Goal: Task Accomplishment & Management: Complete application form

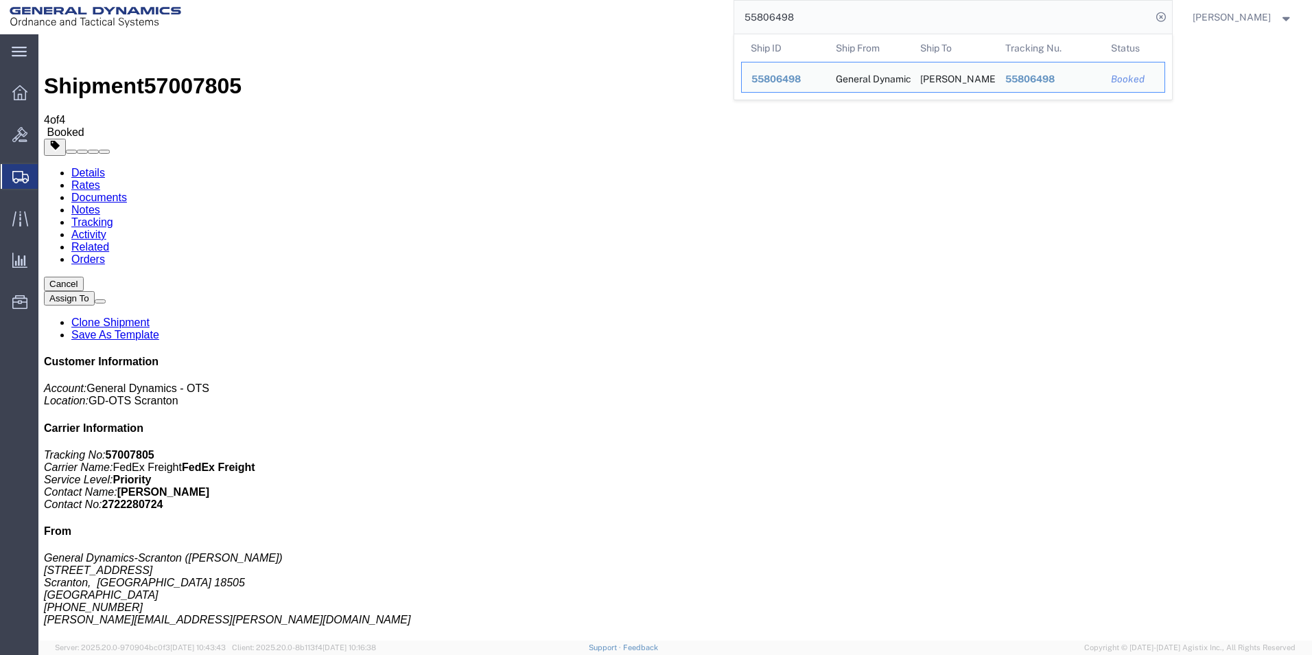
drag, startPoint x: 810, startPoint y: 18, endPoint x: 753, endPoint y: 15, distance: 57.0
click at [753, 15] on input "55806498" at bounding box center [942, 17] width 417 height 33
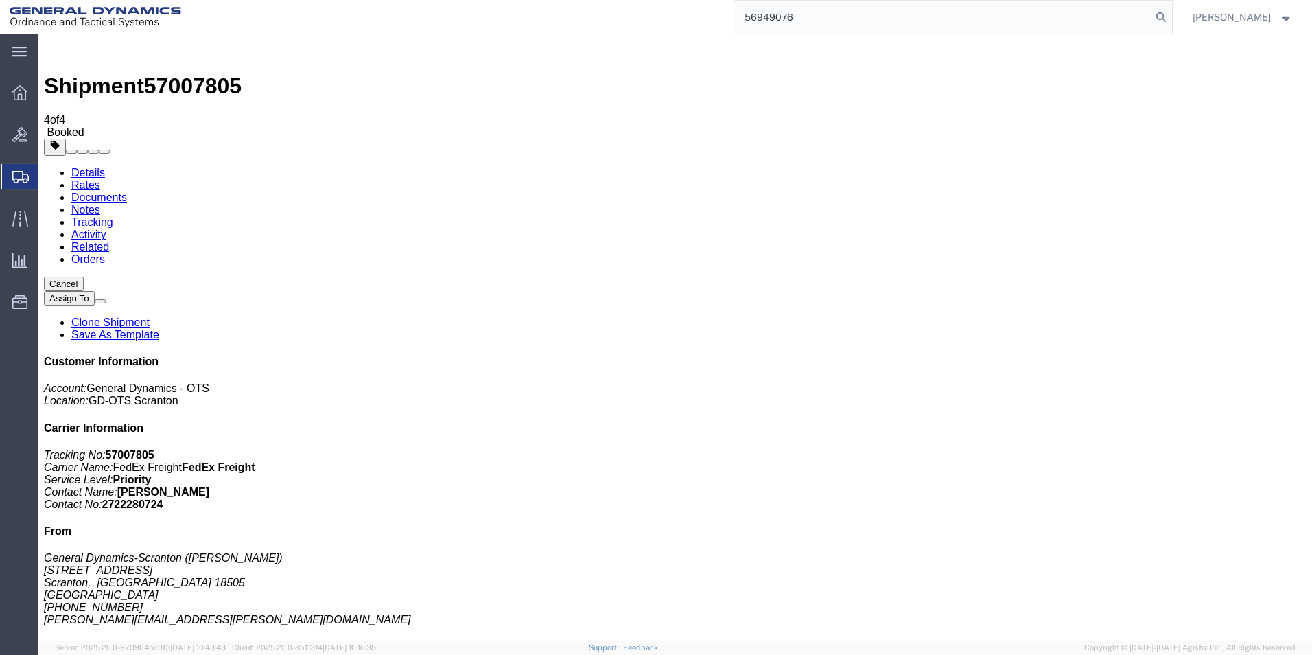
type input "56949076"
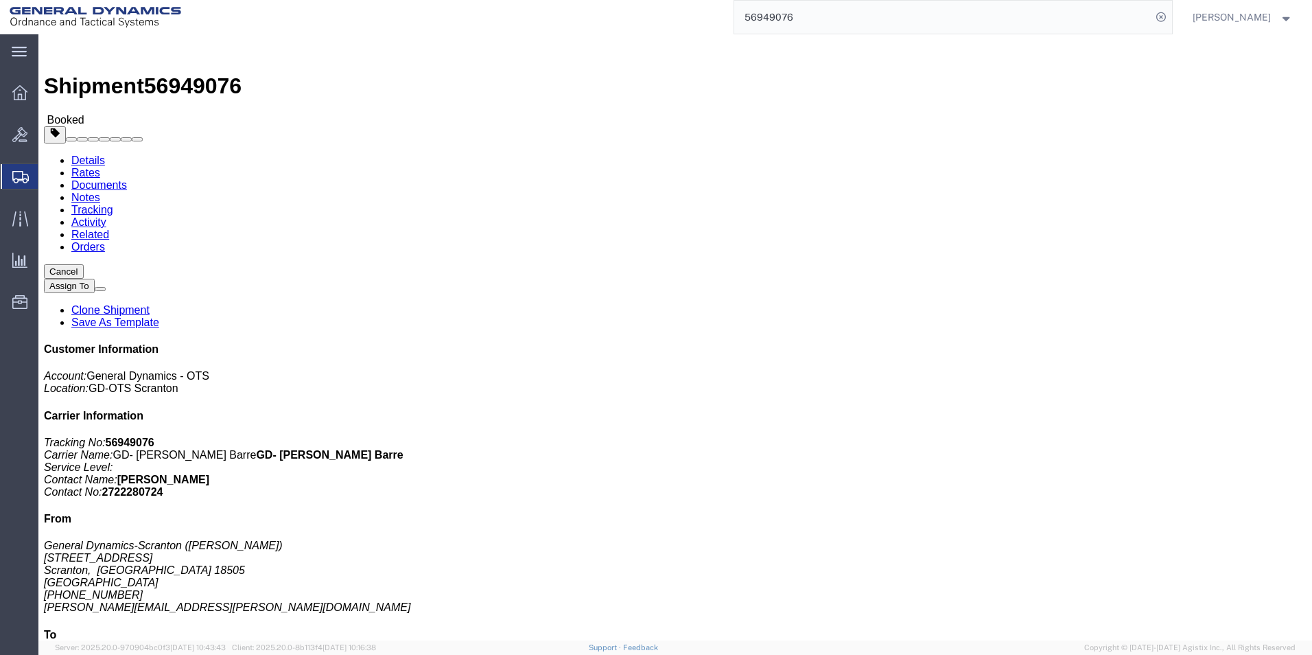
click link "Clone Shipment"
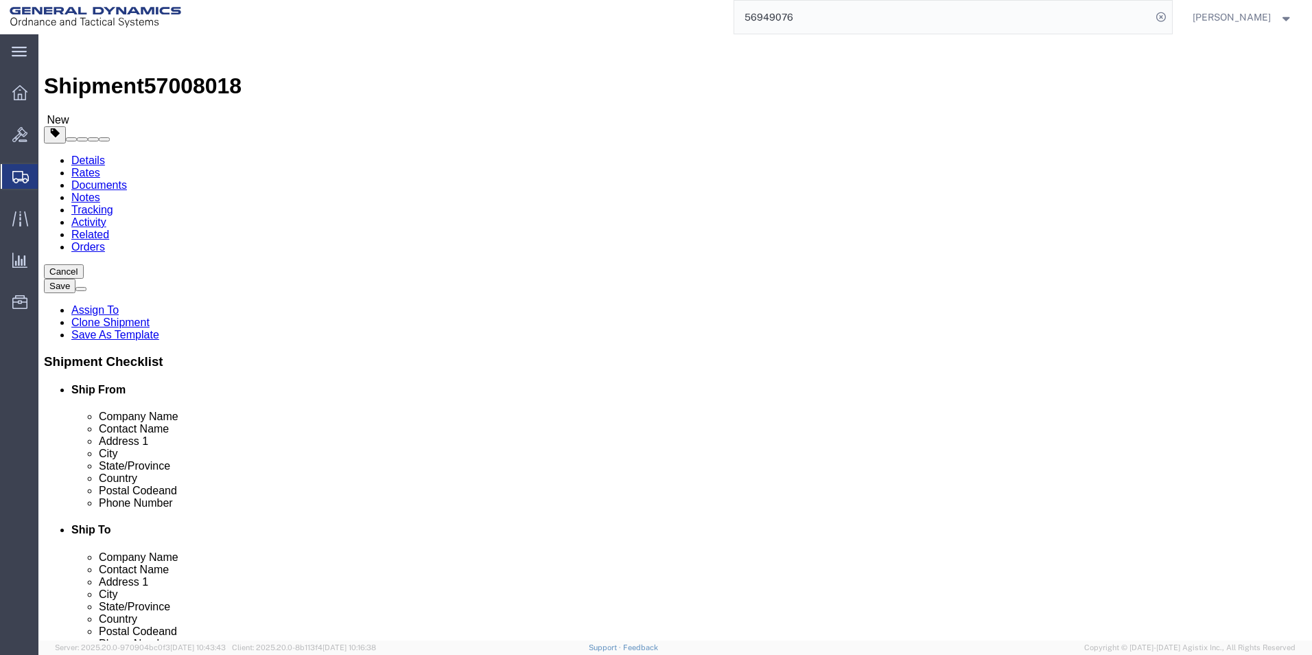
click icon
click dd "18354.43 USD"
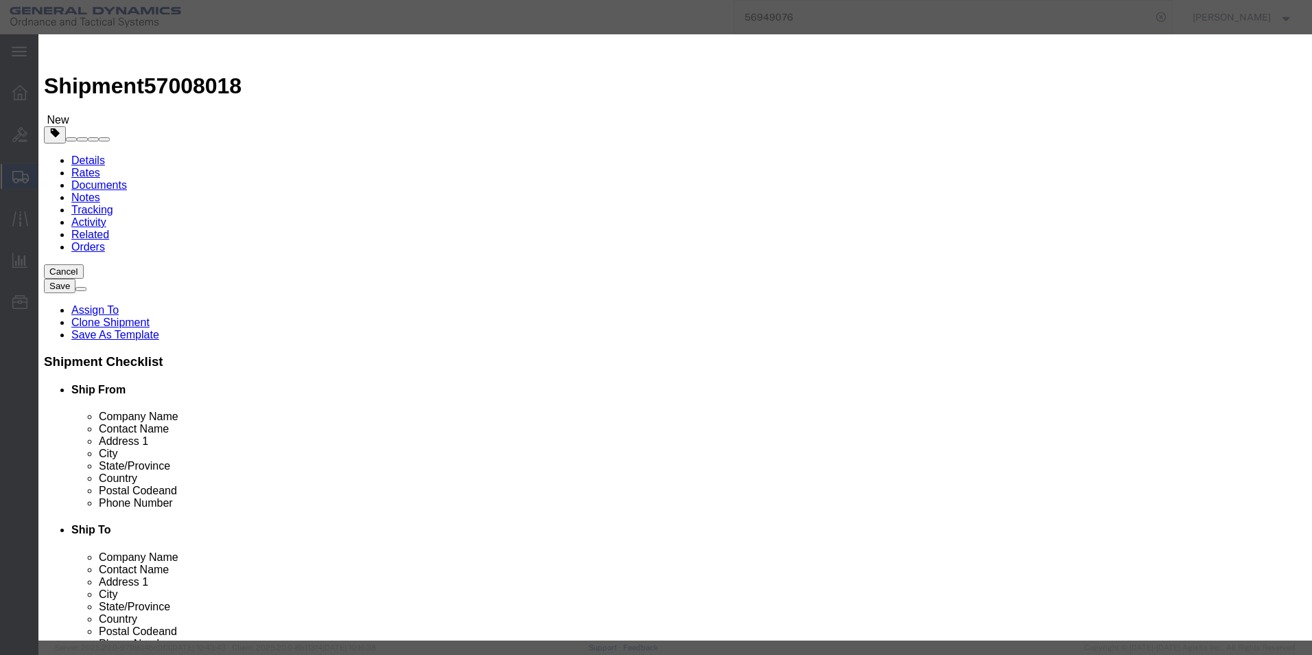
click textarea "heat treat parts 1 pallet@ 40 1 pallet @ 18 heat M502-1"
drag, startPoint x: 948, startPoint y: 106, endPoint x: 963, endPoint y: 106, distance: 14.4
click textarea "heat treat parts 1 pallet@ 40 1 pallet @ 18 heat M502-1"
drag, startPoint x: 798, startPoint y: 119, endPoint x: 833, endPoint y: 119, distance: 35.0
click textarea "heat treat parts 1 pallet@ 40 1 pallet @ 18 heat M502-1"
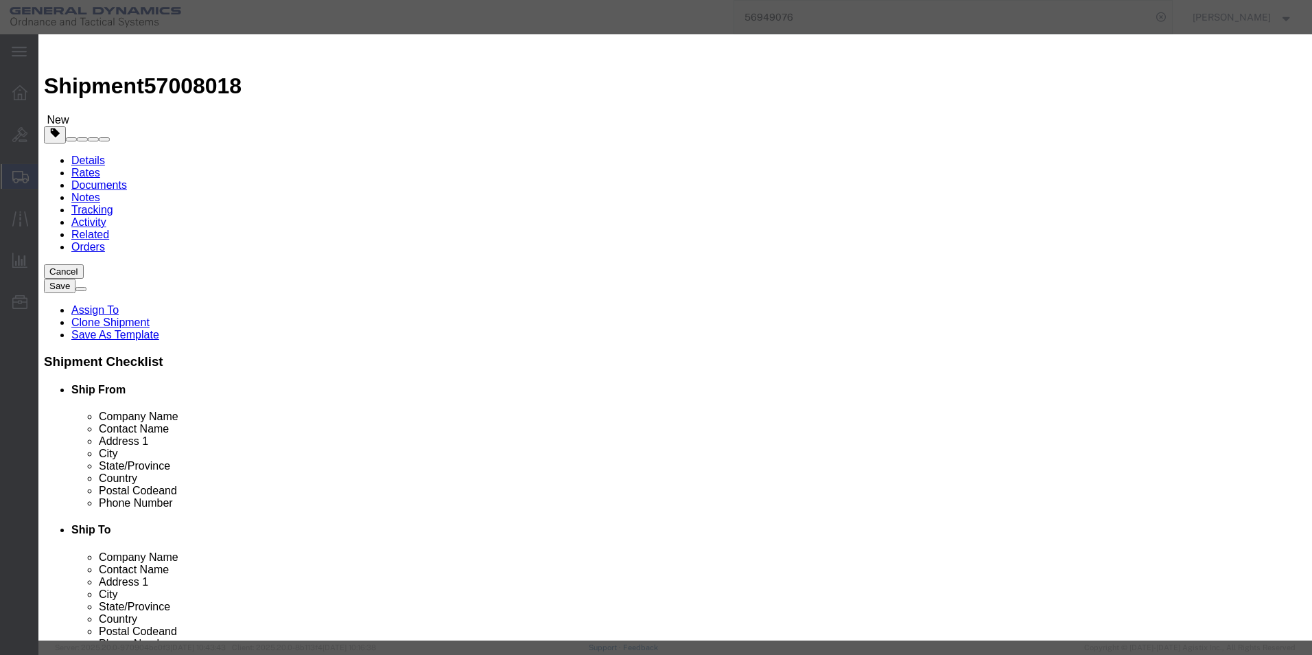
drag, startPoint x: 903, startPoint y: 119, endPoint x: 894, endPoint y: 119, distance: 8.9
click textarea "heat treat parts 1 pallet@ 40 1 pallet @ 18 heat M502-1"
type textarea "heat treat parts 1 pallet@ 38 1 pallet @ 40 heat T4264-2 (SHIPPED TO WB ON [DAT…"
click input "58.00"
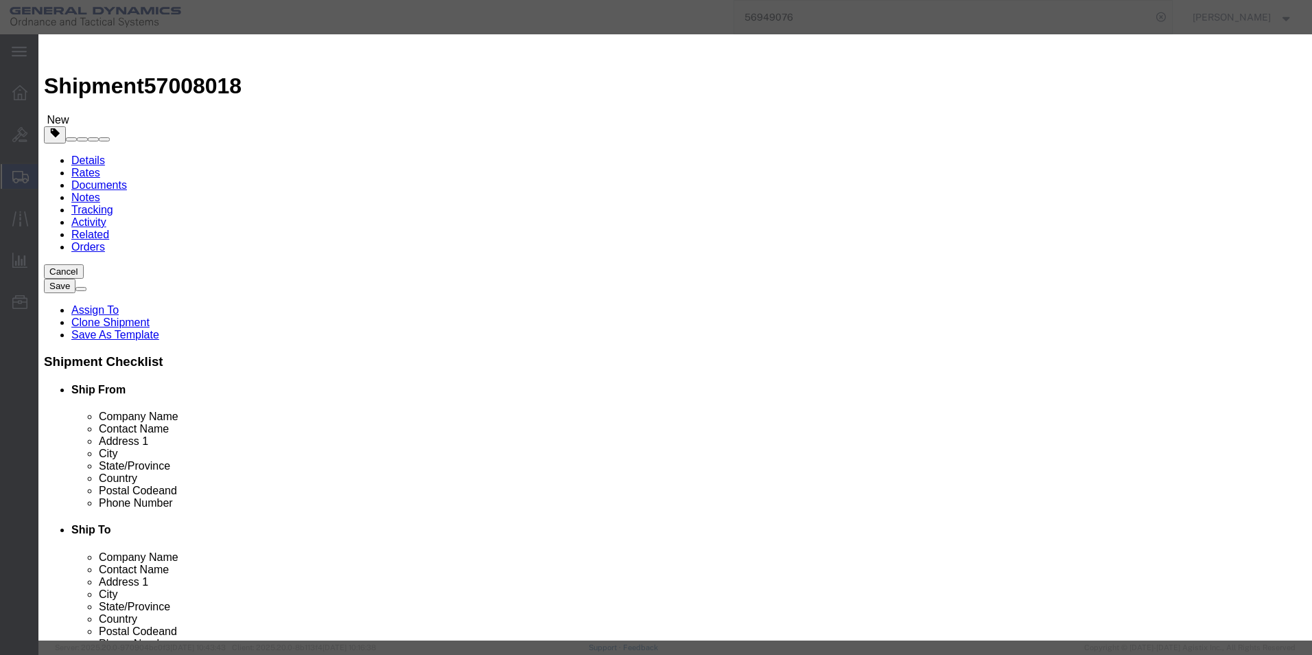
type input "78.00"
type input "24683.54"
click button "Save & Close"
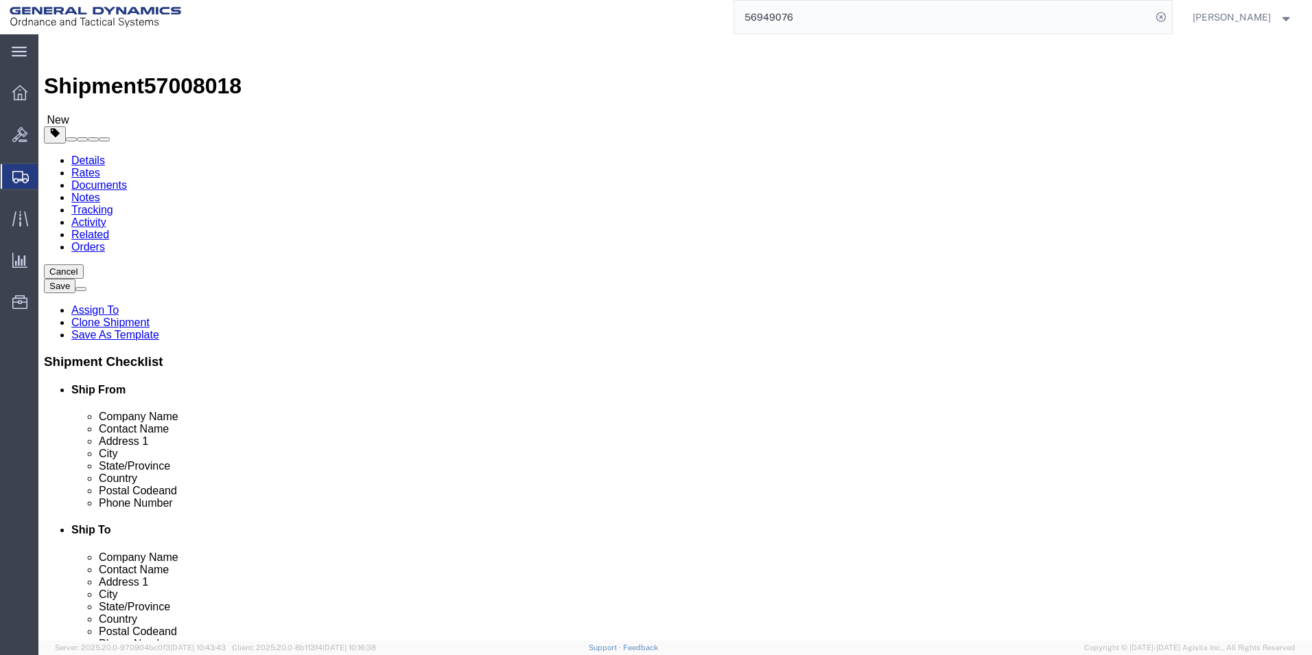
click dd "78.00 Each"
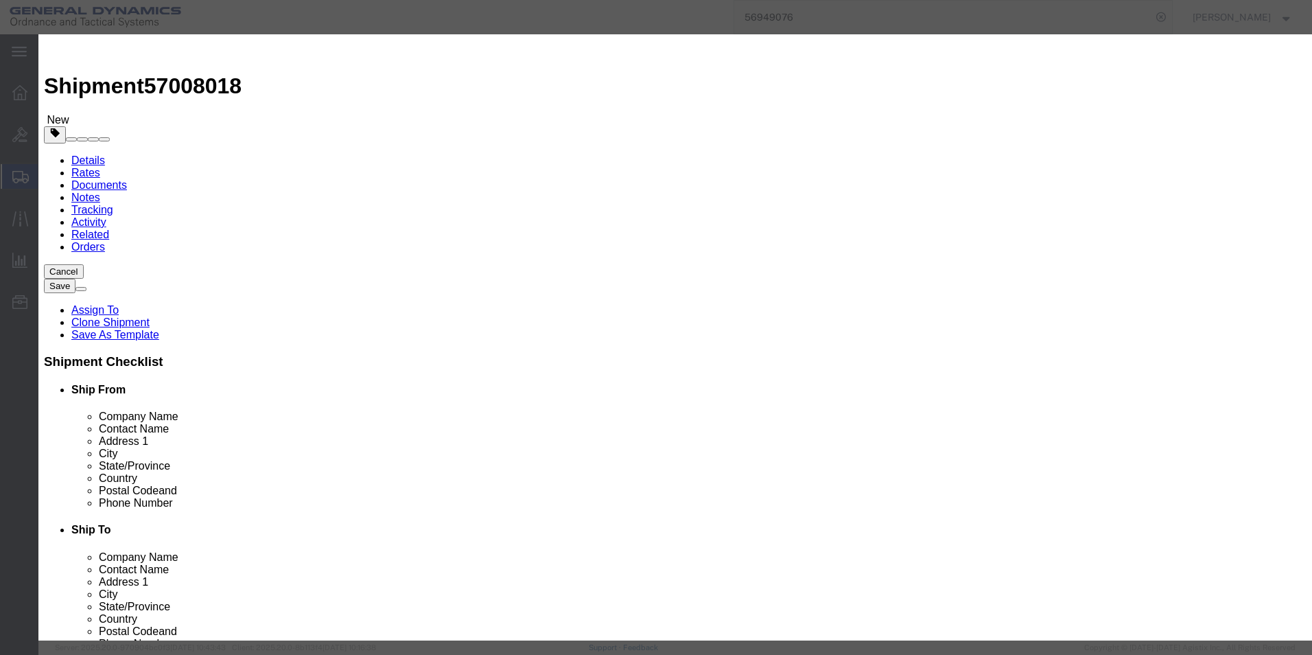
click button "Save & Close"
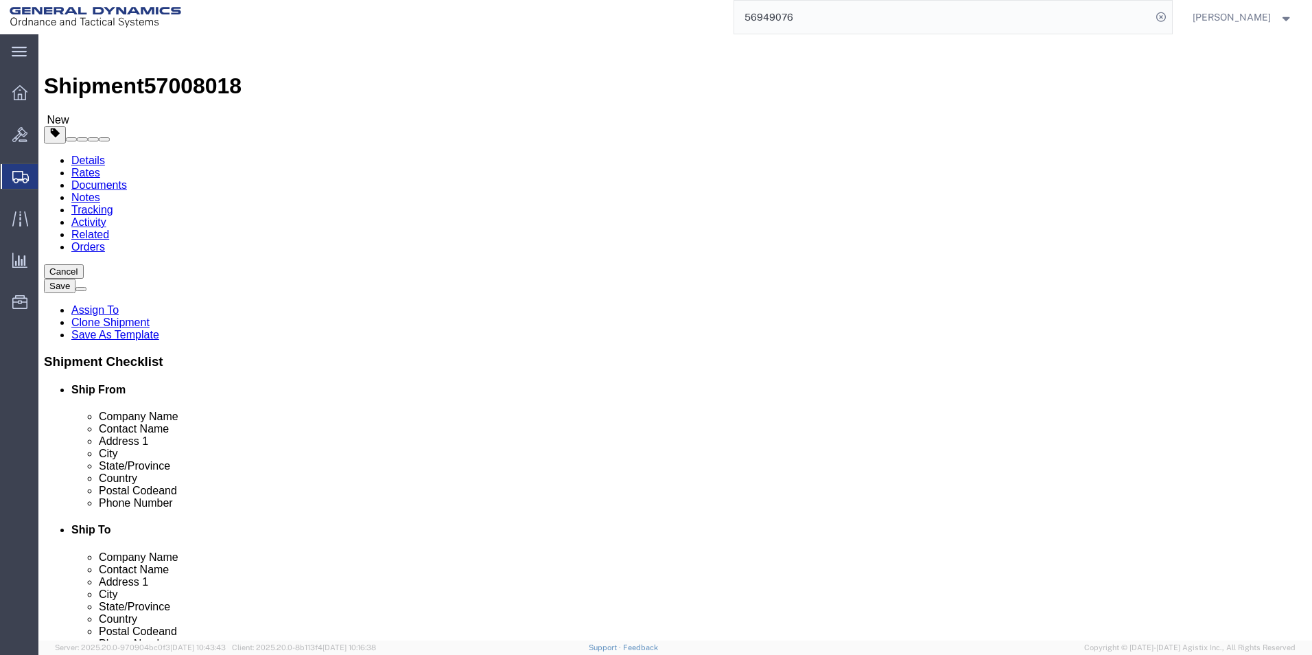
click link "Add Content"
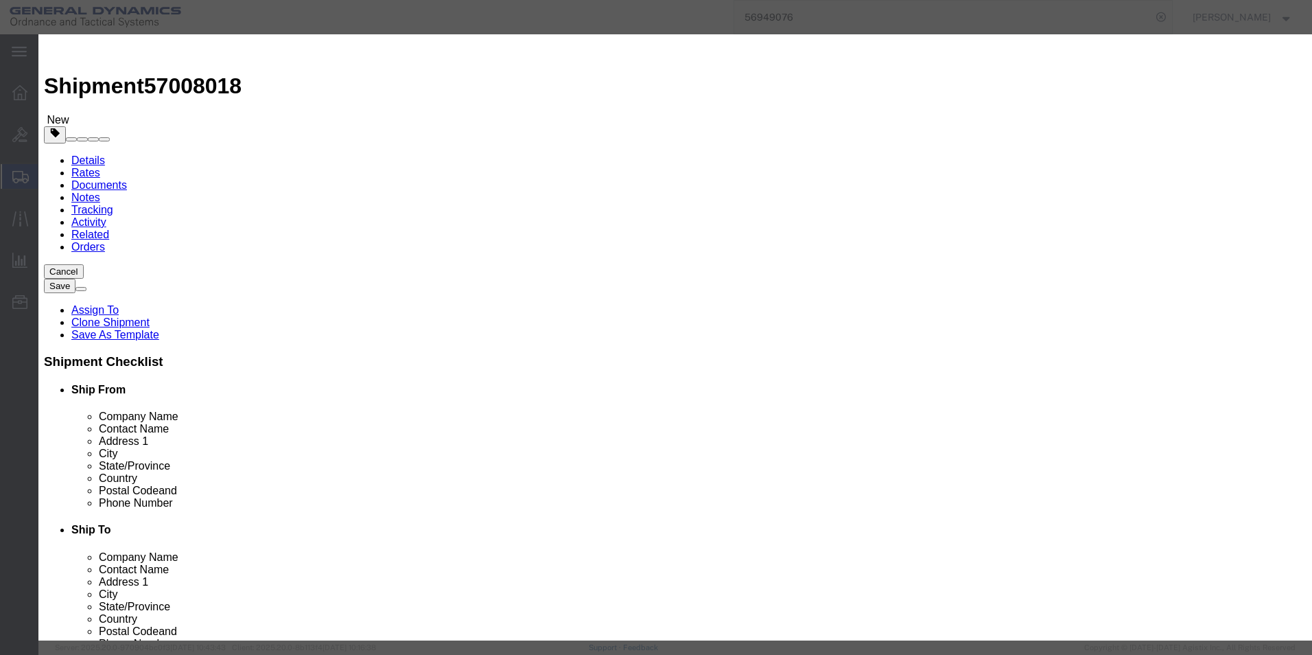
click input "text"
type input "155 mm m795"
select select "US"
type input "H"
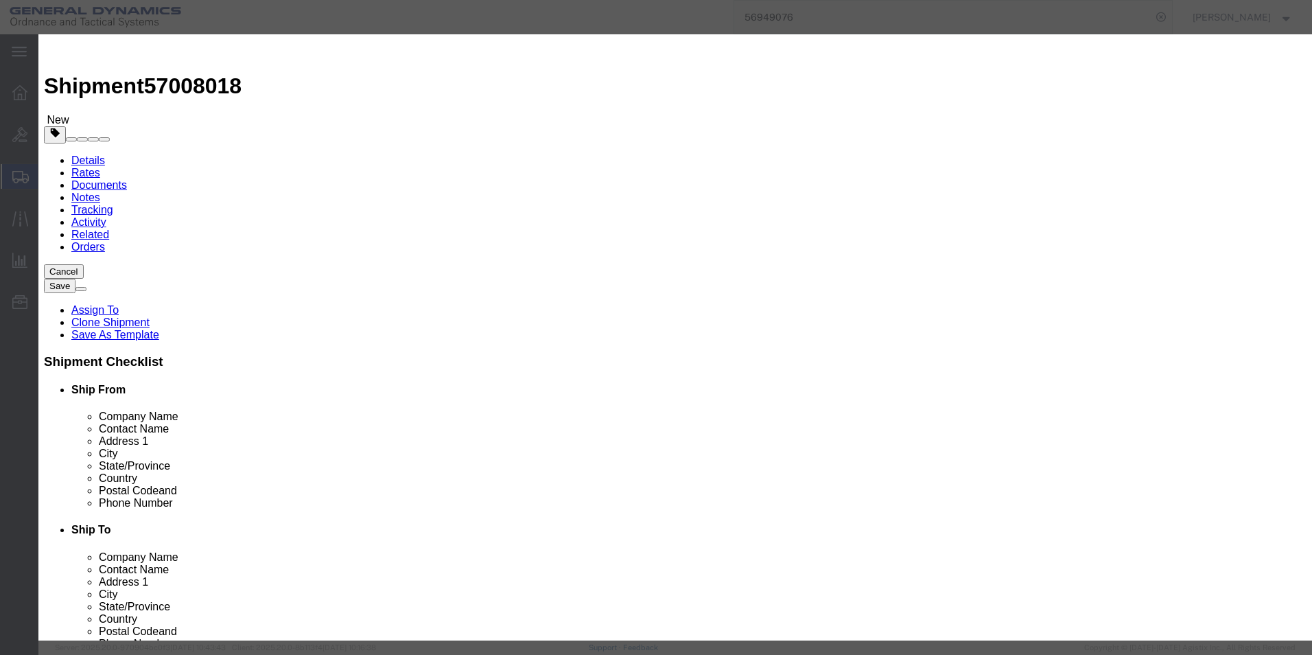
click textarea
type textarea "HEAT TREAT PARTS 3 RACKS @40 1 RACK @ 39"
drag, startPoint x: 413, startPoint y: 130, endPoint x: 381, endPoint y: 130, distance: 32.3
click div "Pieces 0 Select Bag Barrels 100Board Feet Bottle Box Blister Pack Carats Can Ca…"
type input "159"
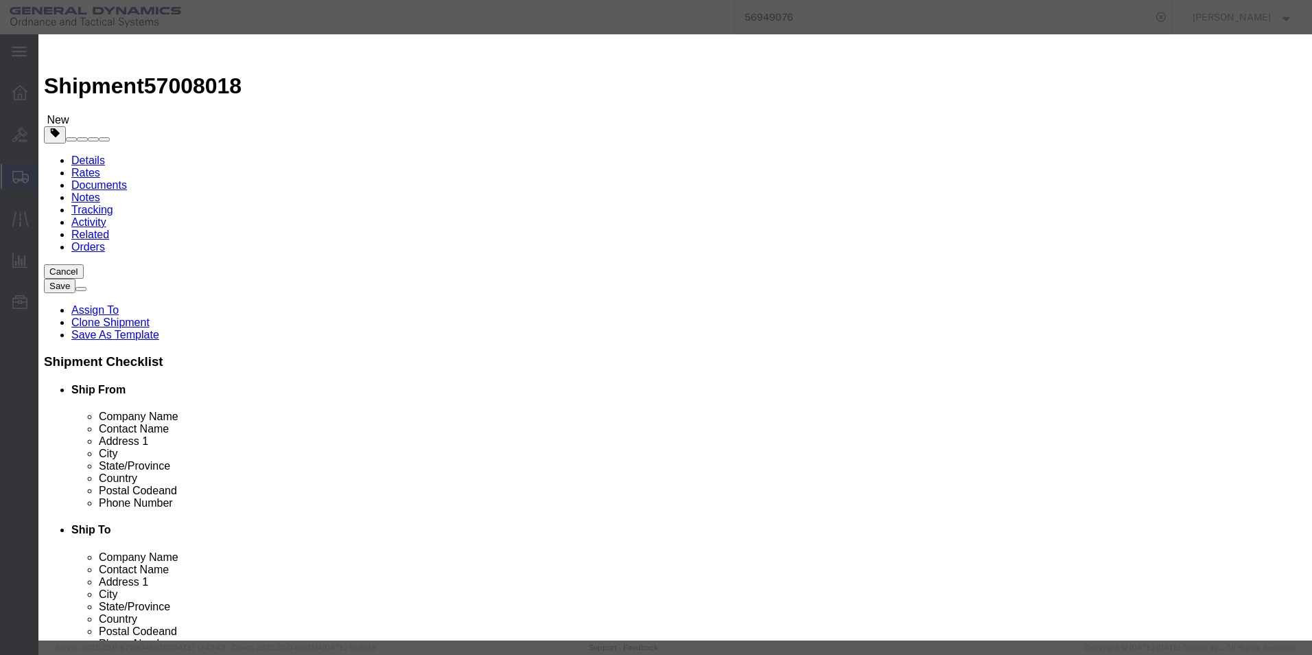
click textarea "HEAT TREAT PARTS 3 RACKS @40 1 RACK @ 39"
type textarea "HEAT TREAT PARTS 3 RACKS @40 1 RACK @ 39 HEAT T4250-1 (SHIPPED TO WB [DATE])"
click div "Save & Add Another Save & Close Close"
click button "Save & Close"
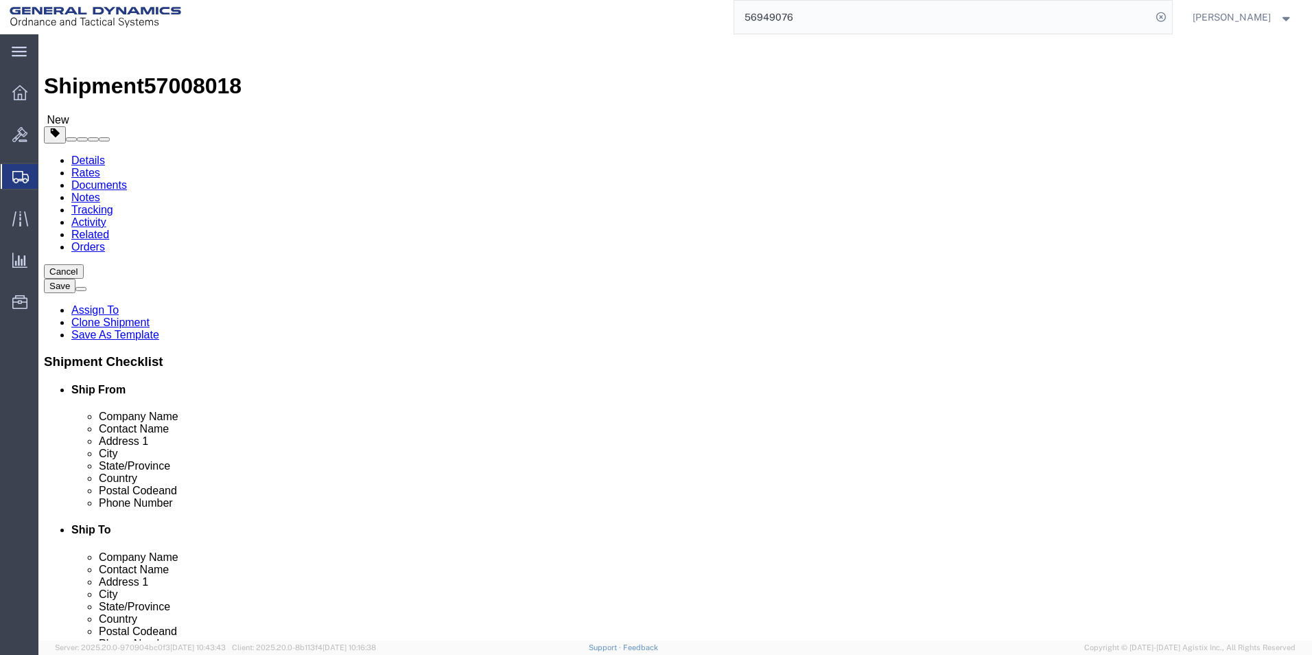
click span "button"
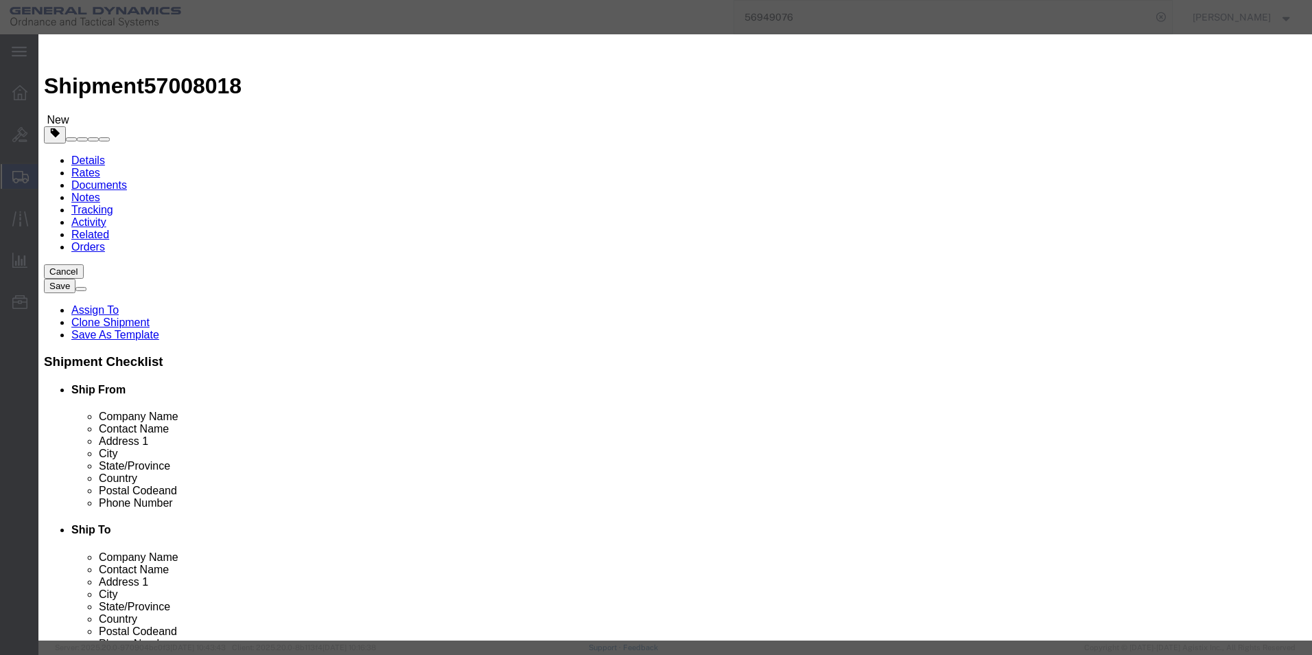
click button "Yes"
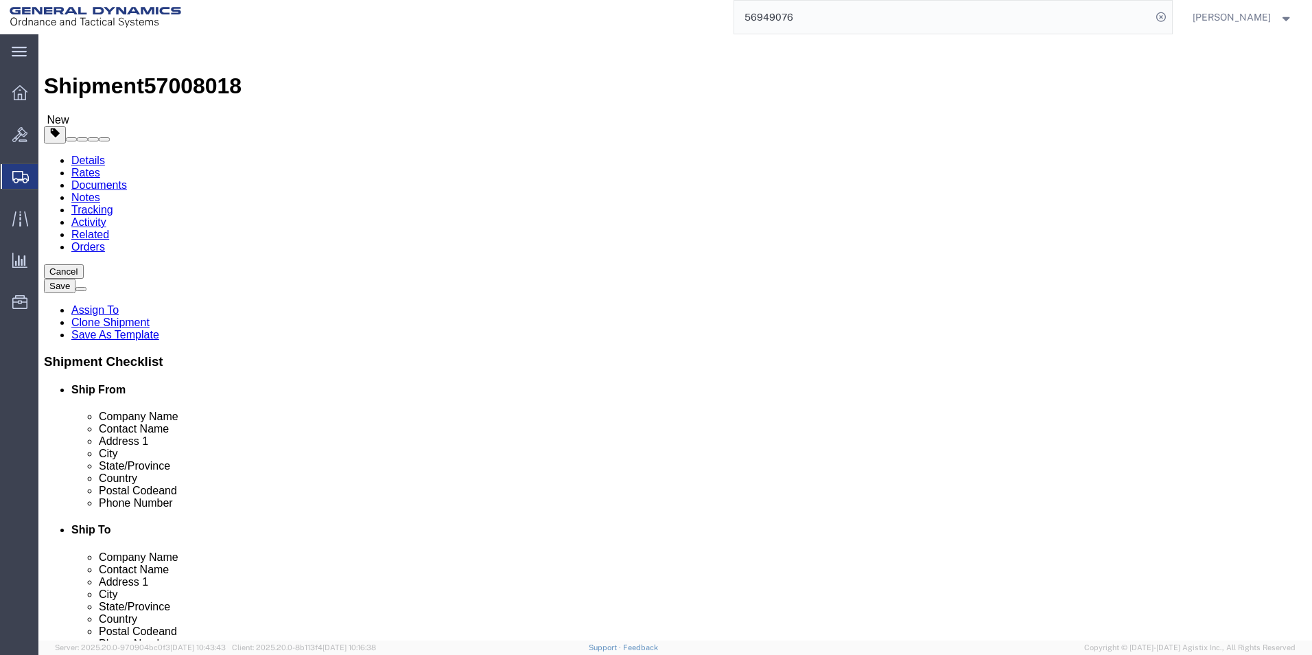
select select "RACK"
click link "Add Package"
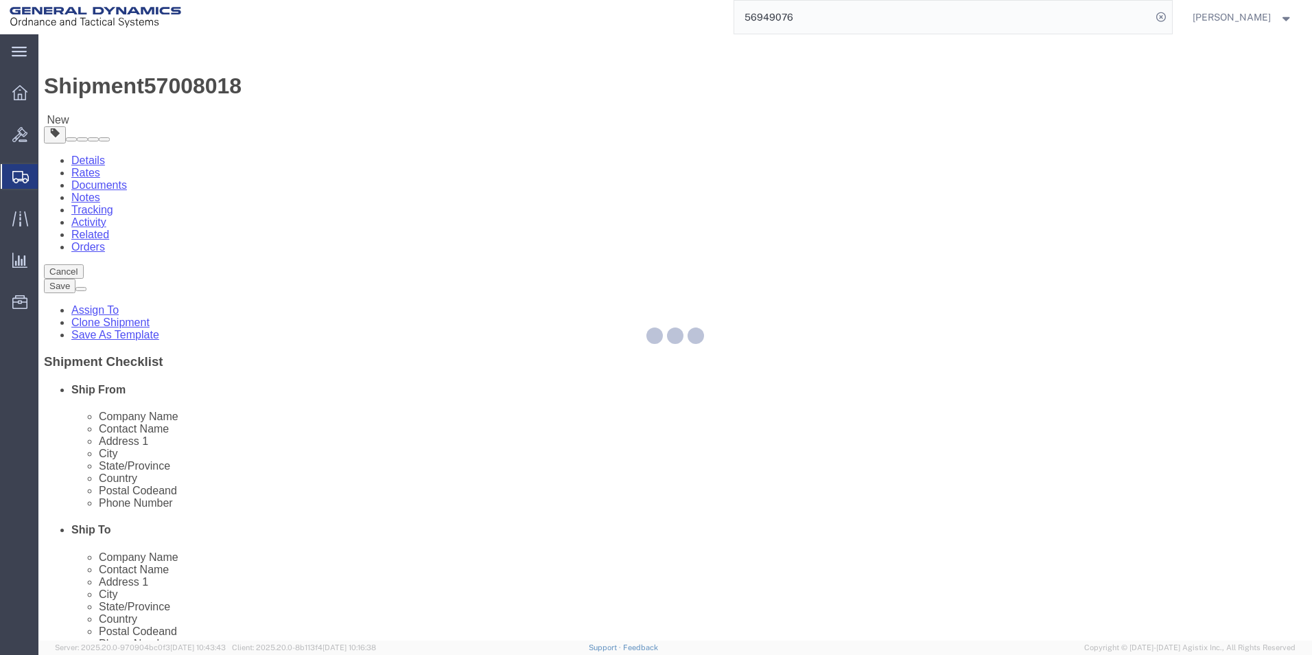
select select "RACK"
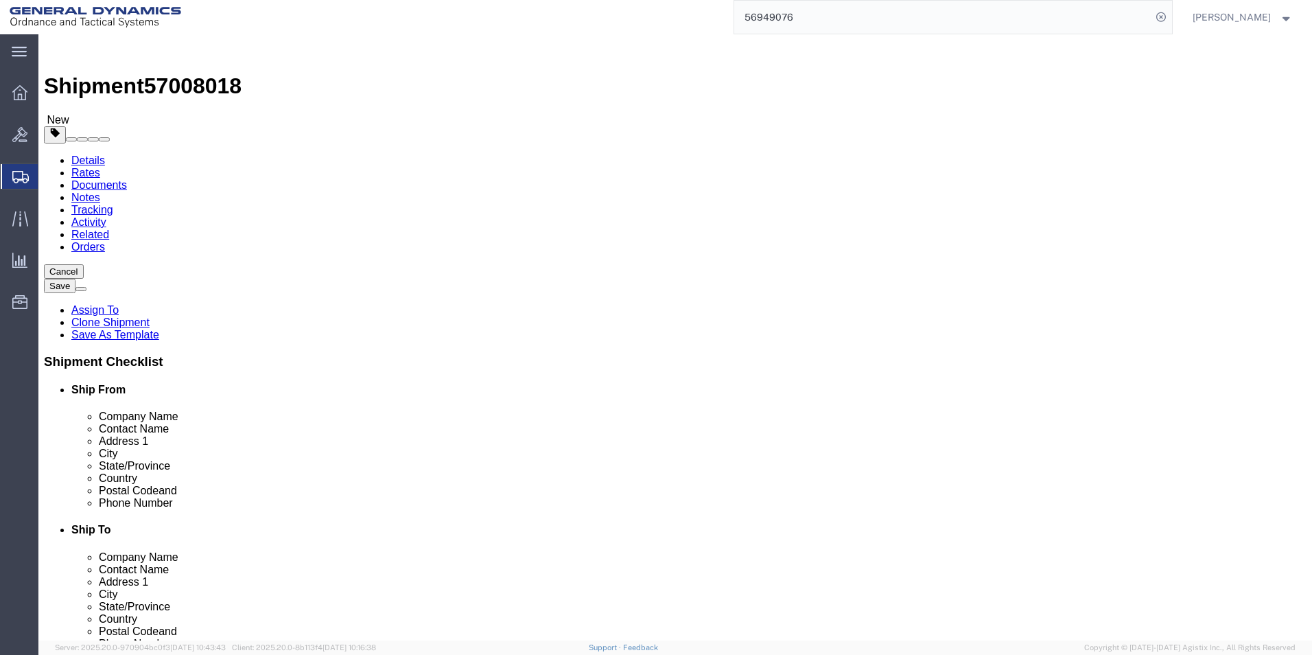
click select "Select Bale(s) Basket(s) Bolt(s) Bottle(s) Buckets Bulk Bundle(s) Can(s) Cardbo…"
select select "PSNS"
click select "Select Bale(s) Basket(s) Bolt(s) Bottle(s) Buckets Bulk Bundle(s) Can(s) Cardbo…"
click input "text"
drag, startPoint x: 694, startPoint y: 299, endPoint x: 680, endPoint y: 298, distance: 14.4
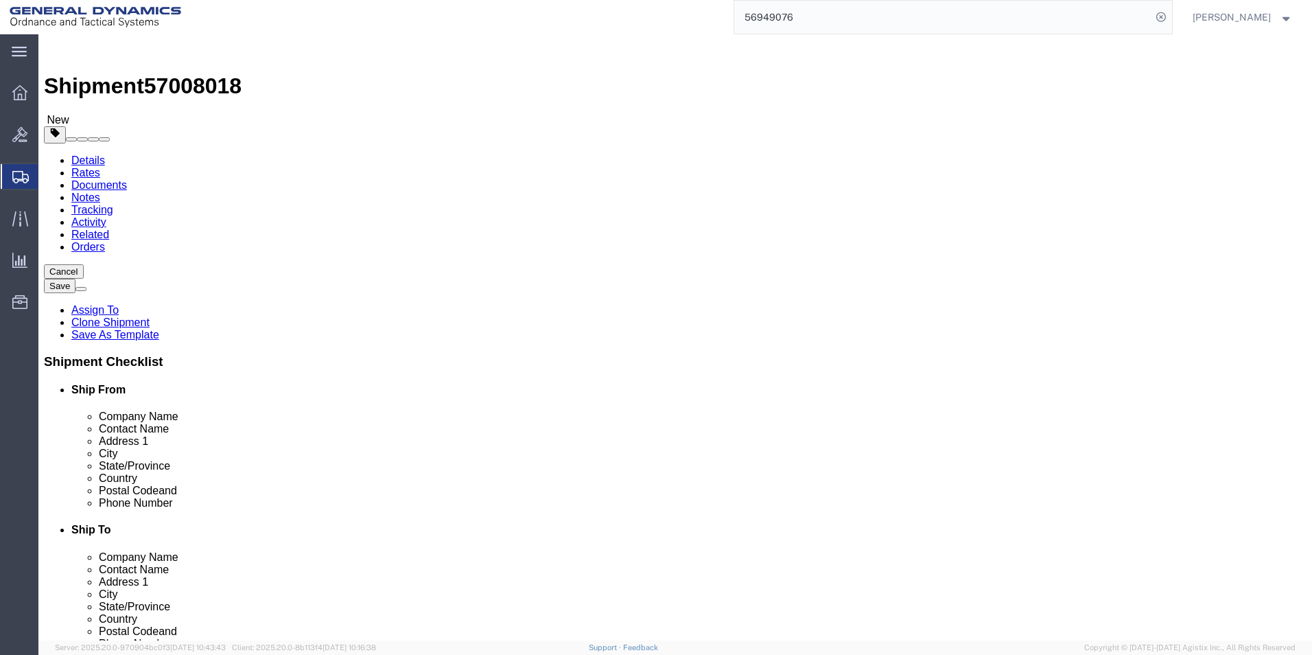
click div "1"
type input "51"
click input "text"
type input "29"
type input "14.5"
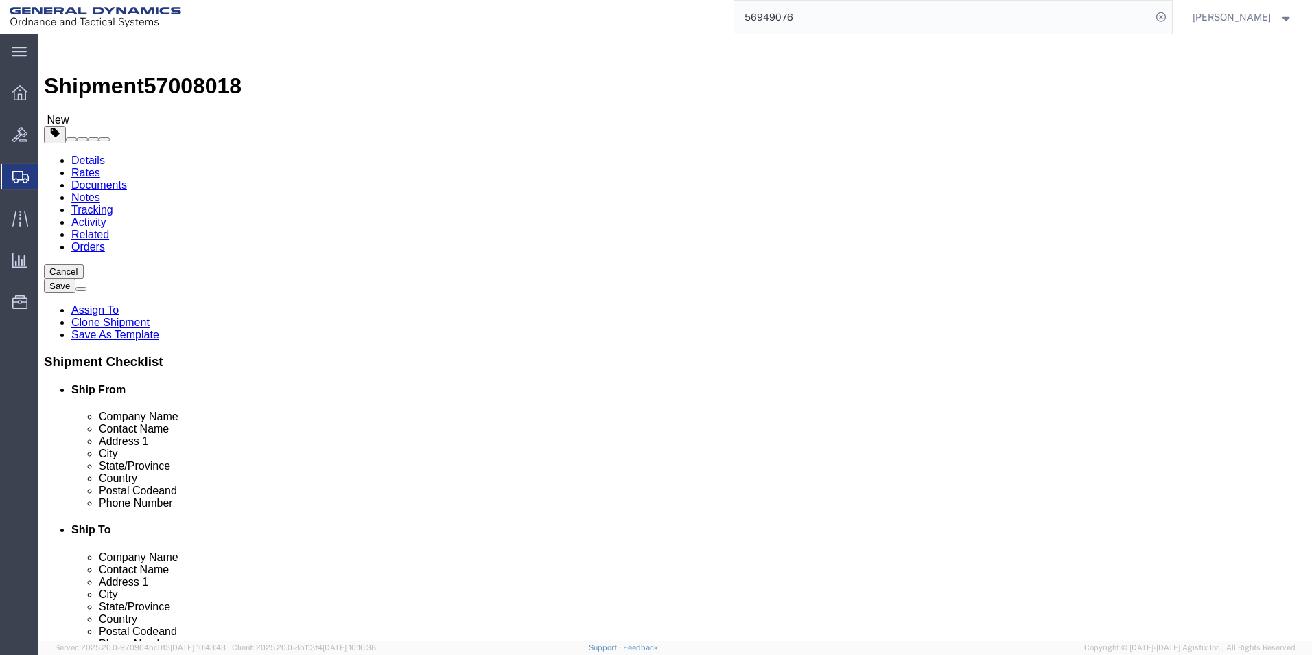
type input "35.5"
drag, startPoint x: 717, startPoint y: 353, endPoint x: 653, endPoint y: 353, distance: 64.5
click div "Weight 0.00 Select kgs lbs Ship. t°"
type input "34680"
click link "Add Content"
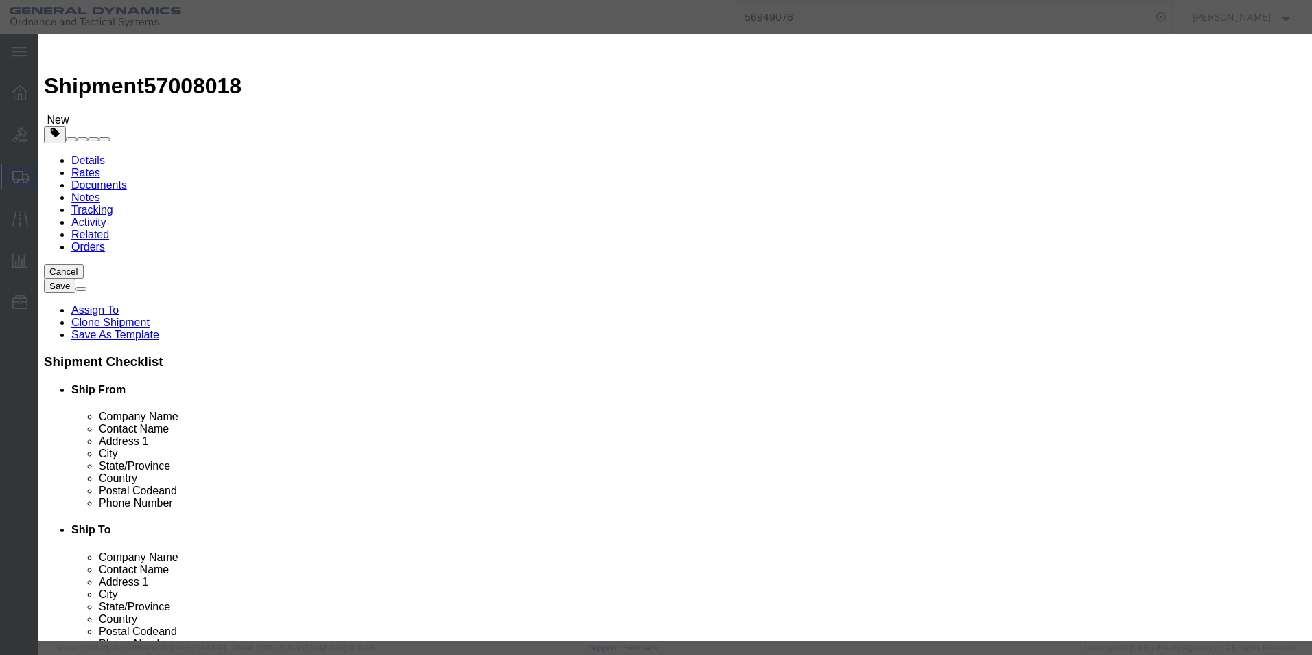
click input "text"
type input "SCAAP LOT 14 M795 parts for Bead Blast"
drag, startPoint x: 420, startPoint y: 134, endPoint x: 368, endPoint y: 131, distance: 52.3
click div "Pieces 0 Select Bag Barrels 100Board Feet Bottle Box Blister Pack Carats Can Ca…"
type input "408"
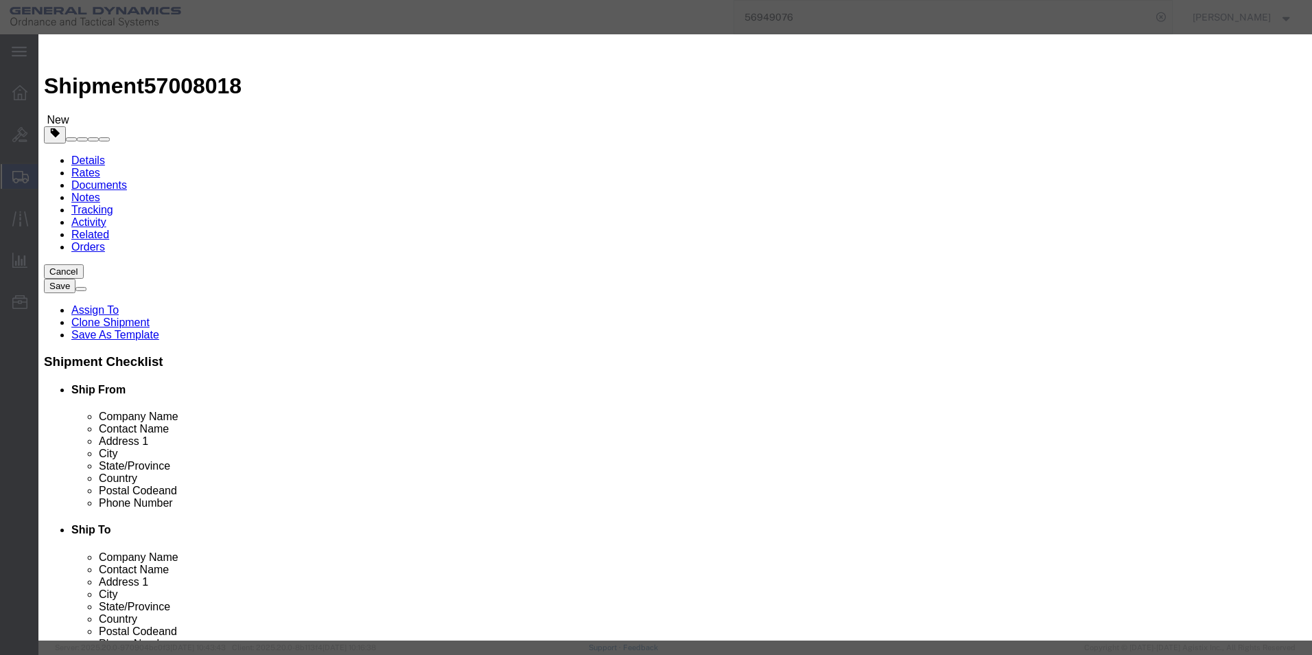
click input "text"
type input "75000"
click select "Select 50 55 60 65 70 85 92.5 100 125 175 250 300 400"
select select "70"
click select "Select 50 55 60 65 70 85 92.5 100 125 175 250 300 400"
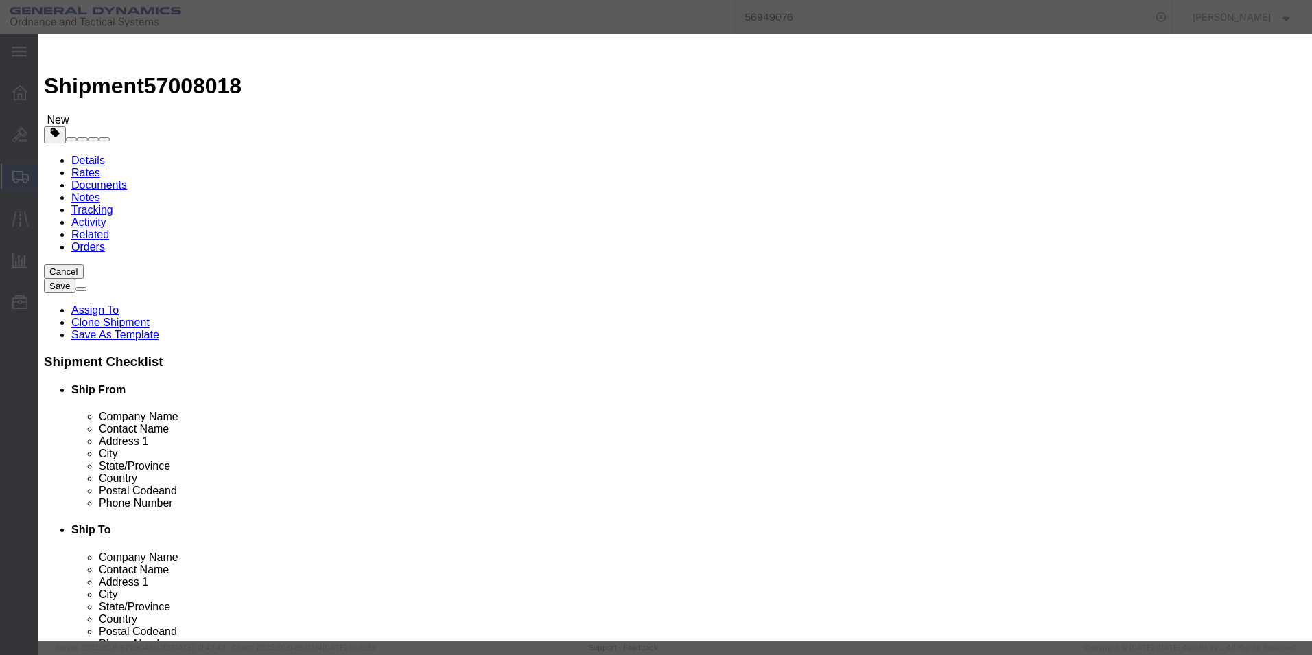
drag, startPoint x: 587, startPoint y: 104, endPoint x: 366, endPoint y: 108, distance: 221.7
click div "Product Name SCAAP LOT 14 M795 parts for Bead Blast"
click textarea
paste textarea "SCAAP LOT 14 M795 parts for Bead Blast"
type textarea "SCAAP LOT 14 M795 parts for Bead Blast (shipped to WB [DATE])"
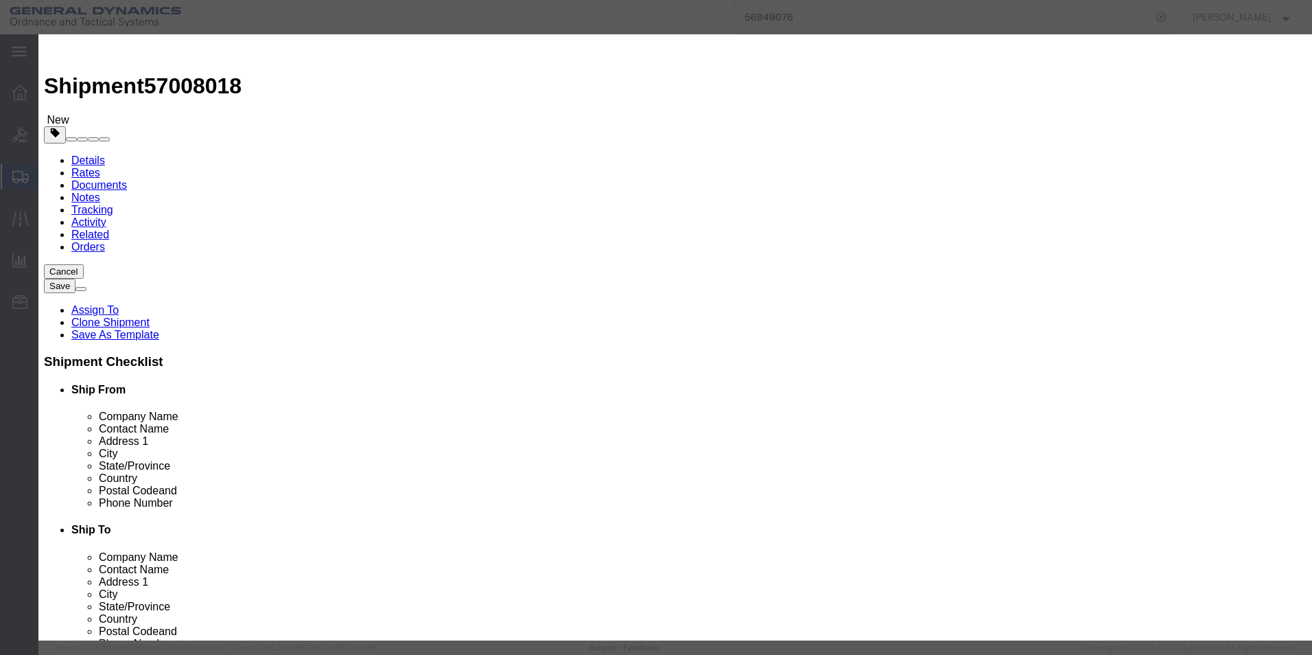
click button "Save & Close"
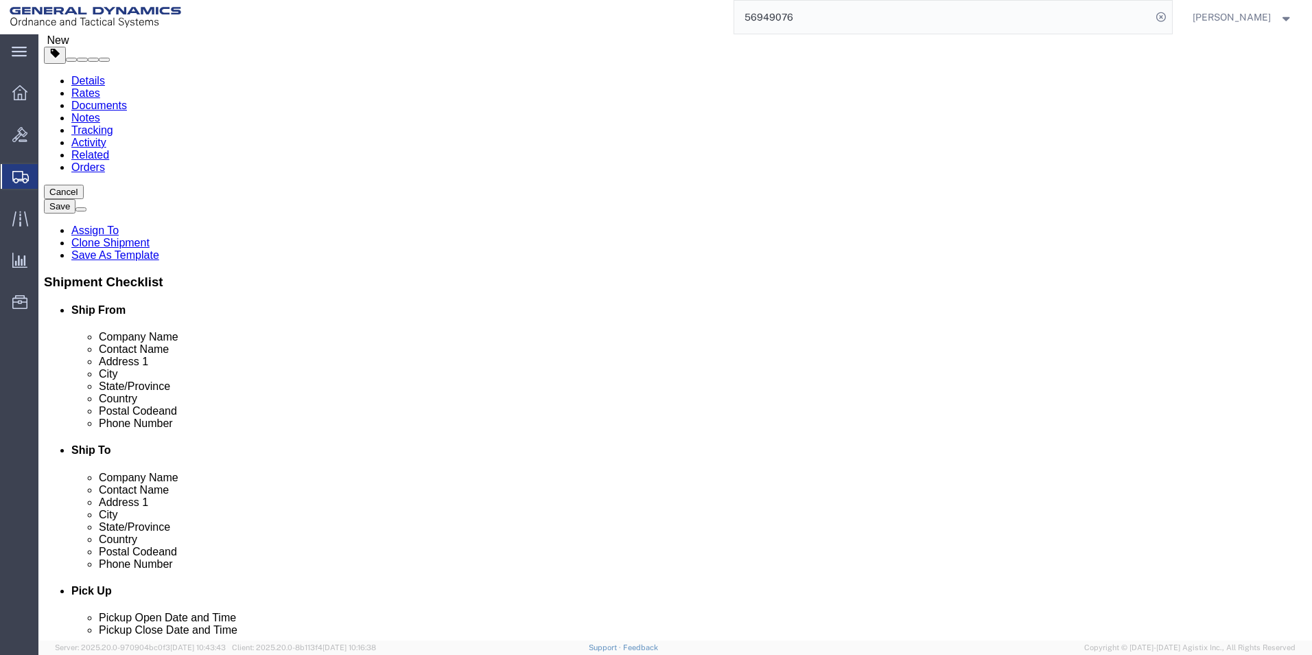
scroll to position [127, 0]
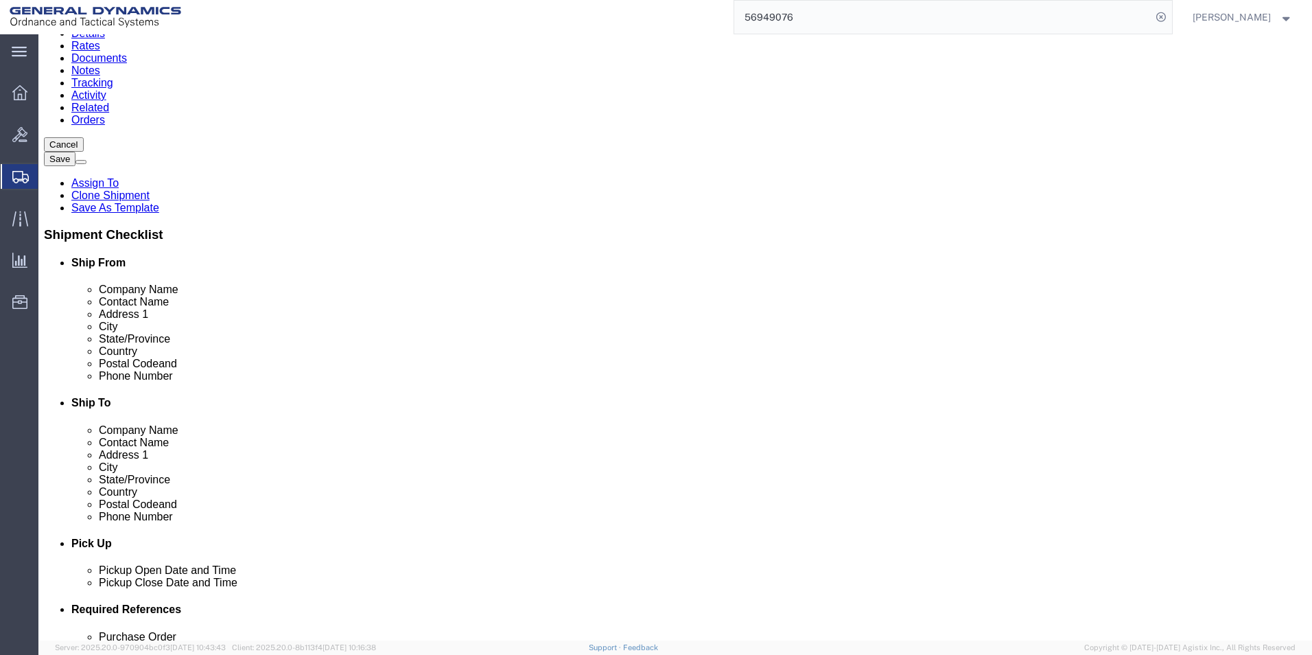
click icon
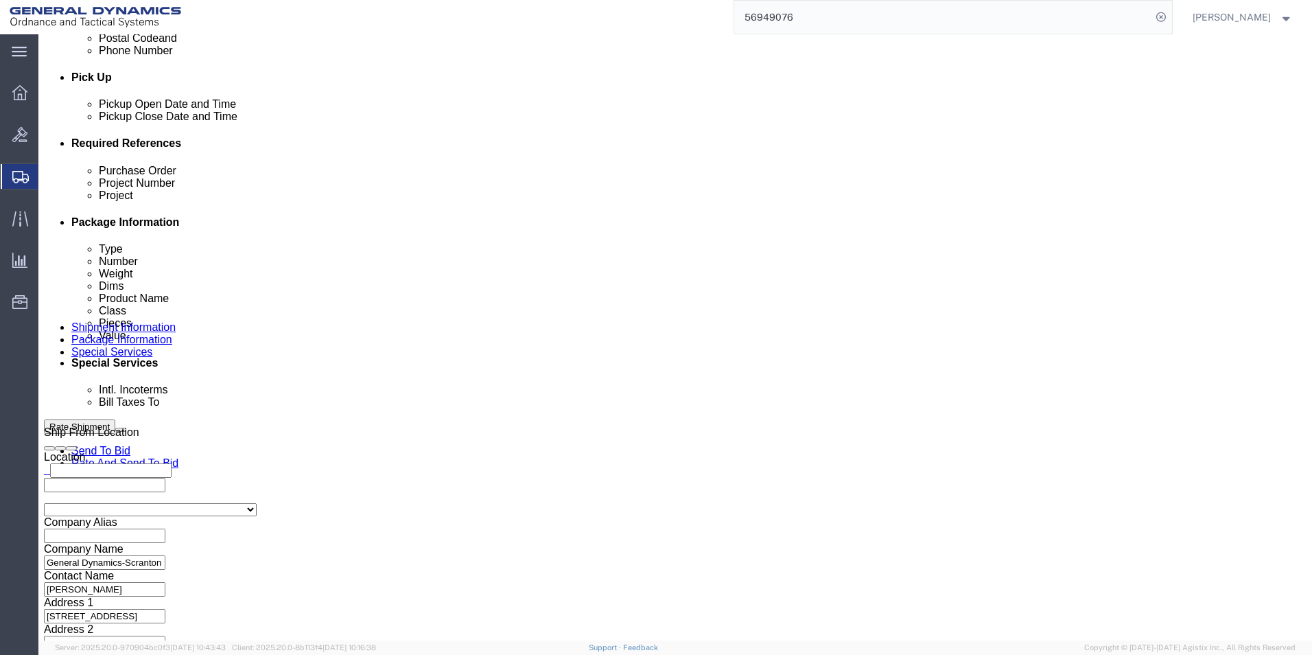
scroll to position [592, 0]
click select "Select Recipient Account Sender/Shipper Third Party Account"
select select "SHIP"
click select "Select Recipient Account Sender/Shipper Third Party Account"
click button "Rate Shipment"
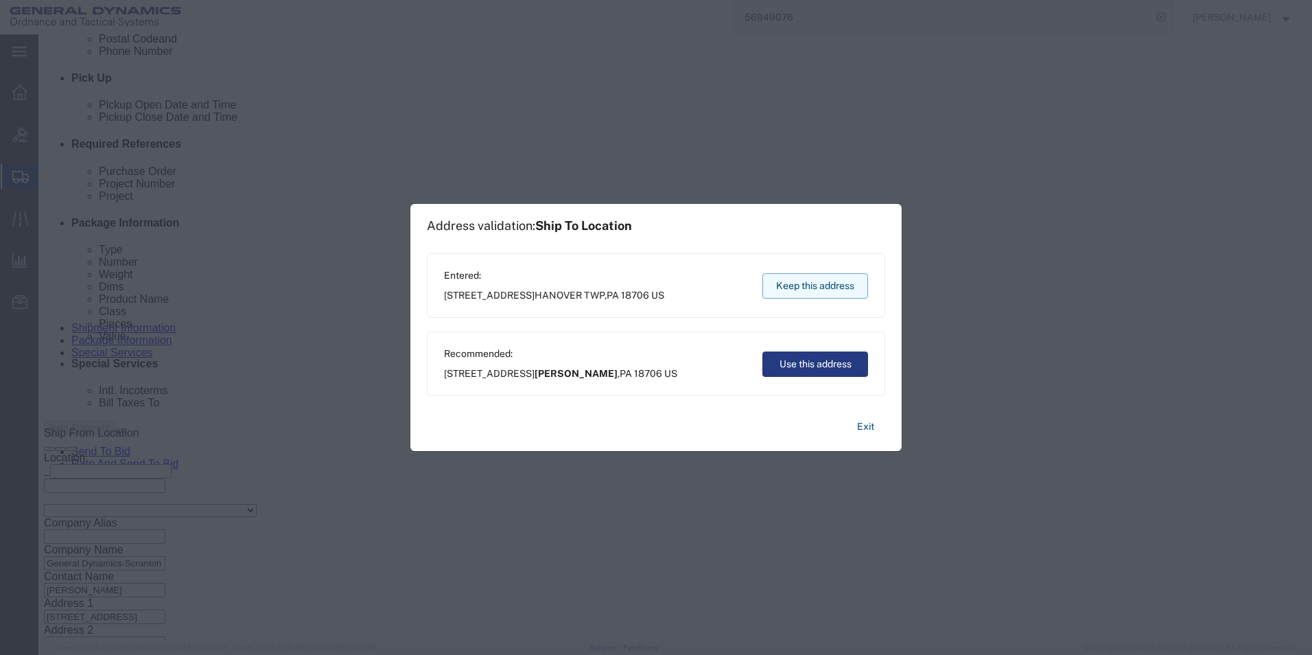
click at [829, 293] on button "Keep this address" at bounding box center [815, 285] width 106 height 25
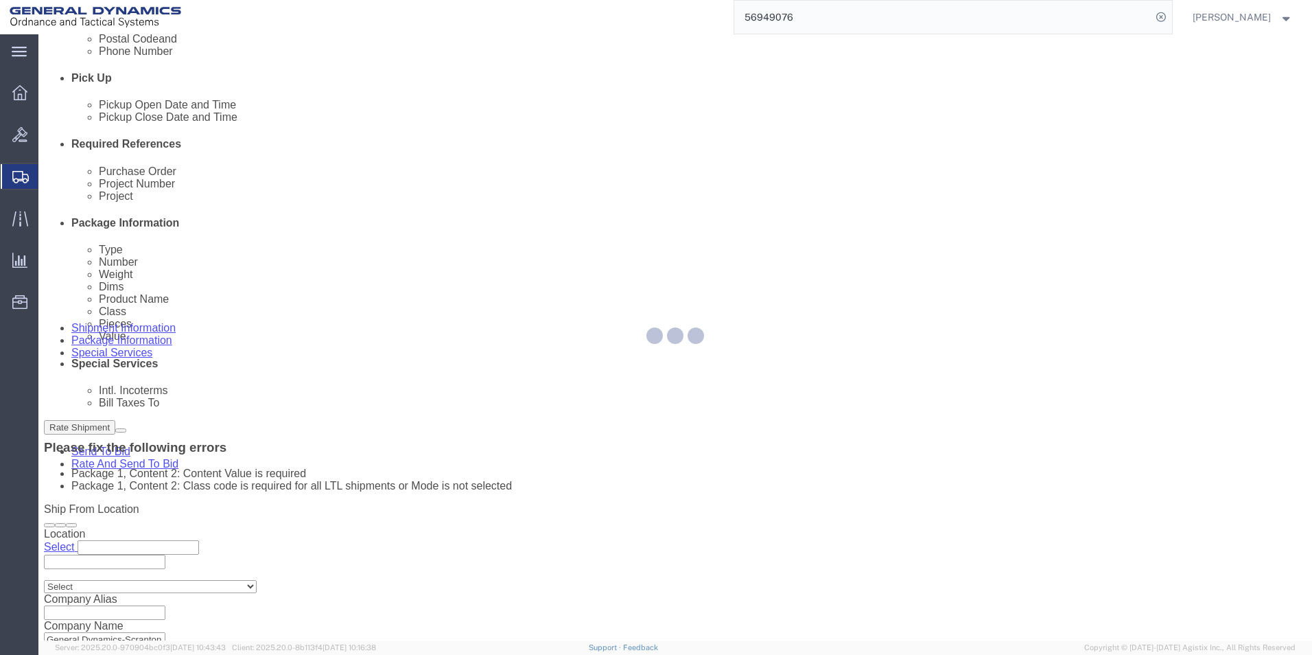
scroll to position [27, 0]
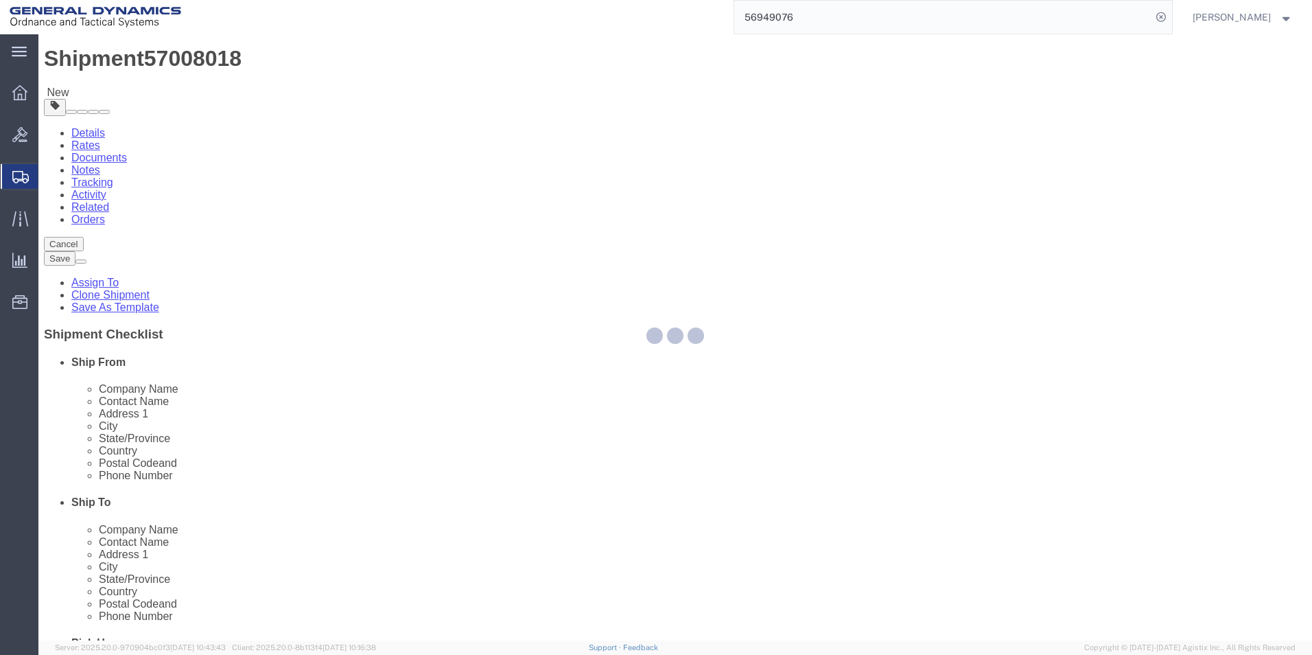
select select "RACK"
select select "PSNS"
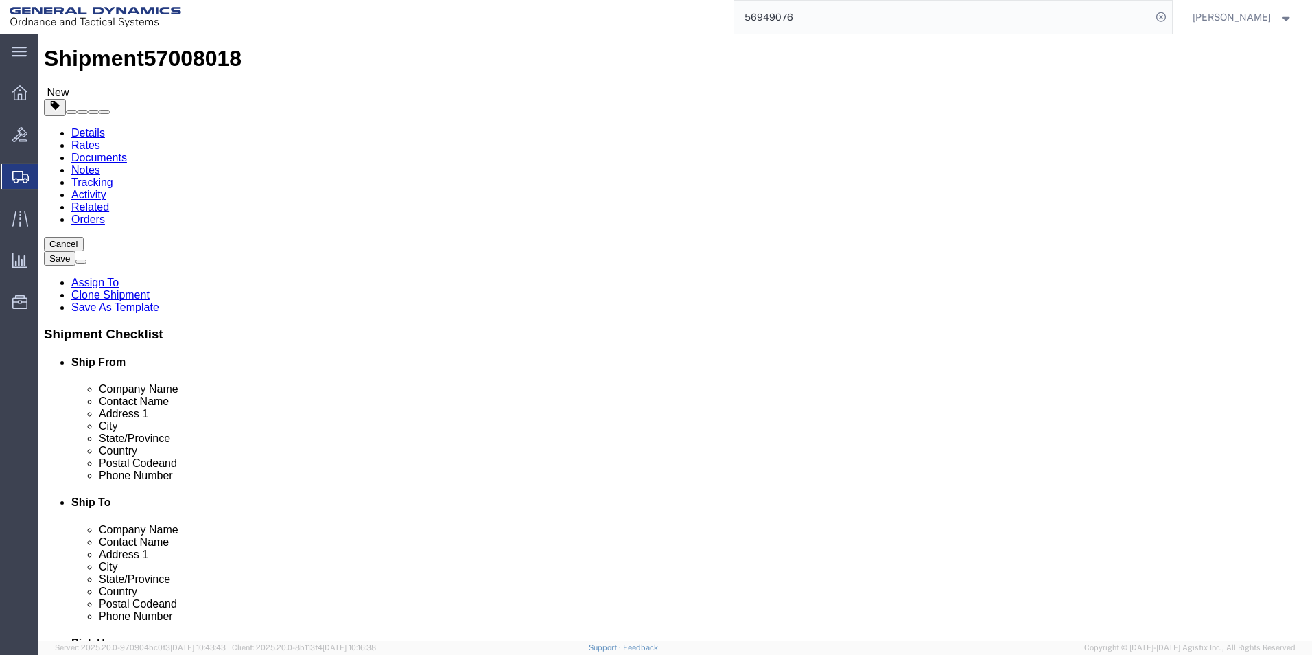
click dd
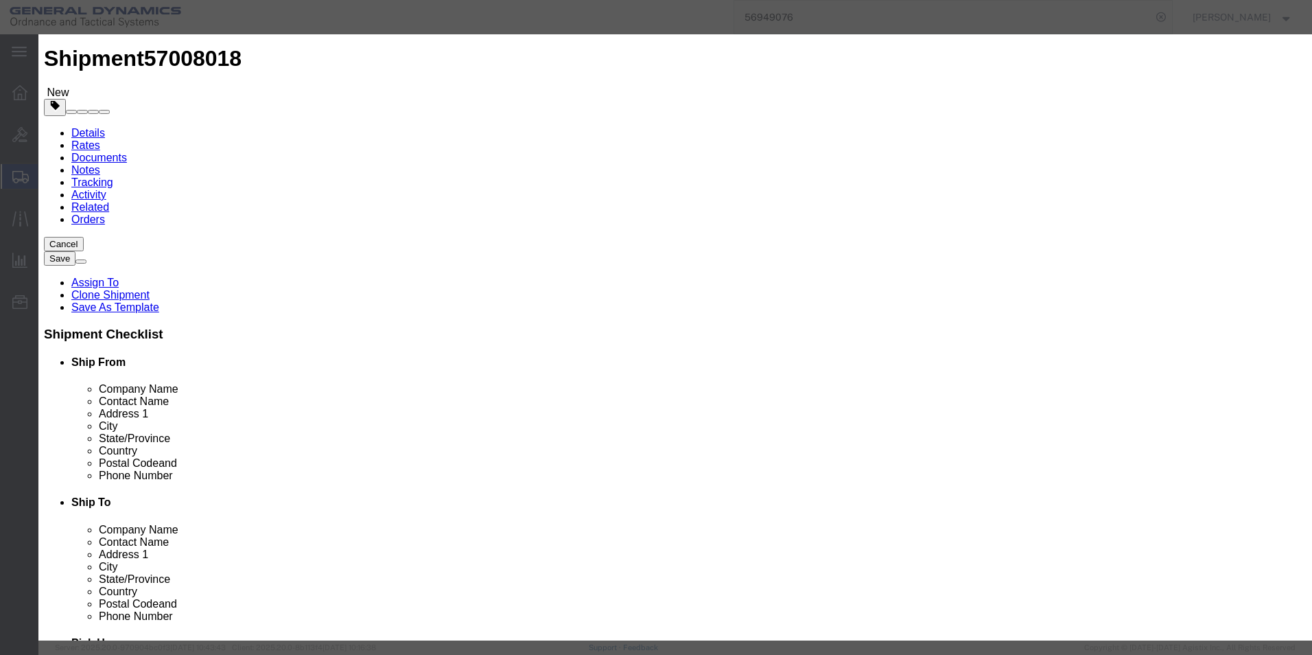
click input "text"
type input "5"
type input "25000"
click select "Select 50 55 60 65 70 85 92.5 100 125 175 250 300 400"
select select "70"
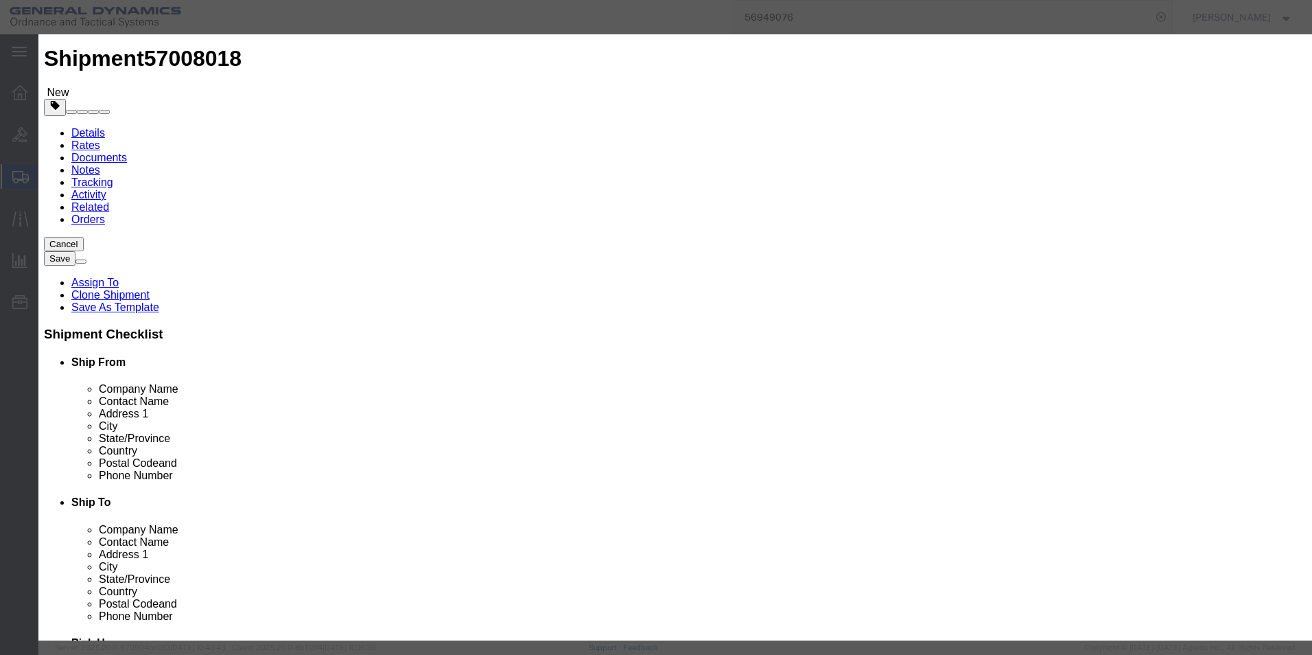
click select "Select 50 55 60 65 70 85 92.5 100 125 175 250 300 400"
click button "Save & Close"
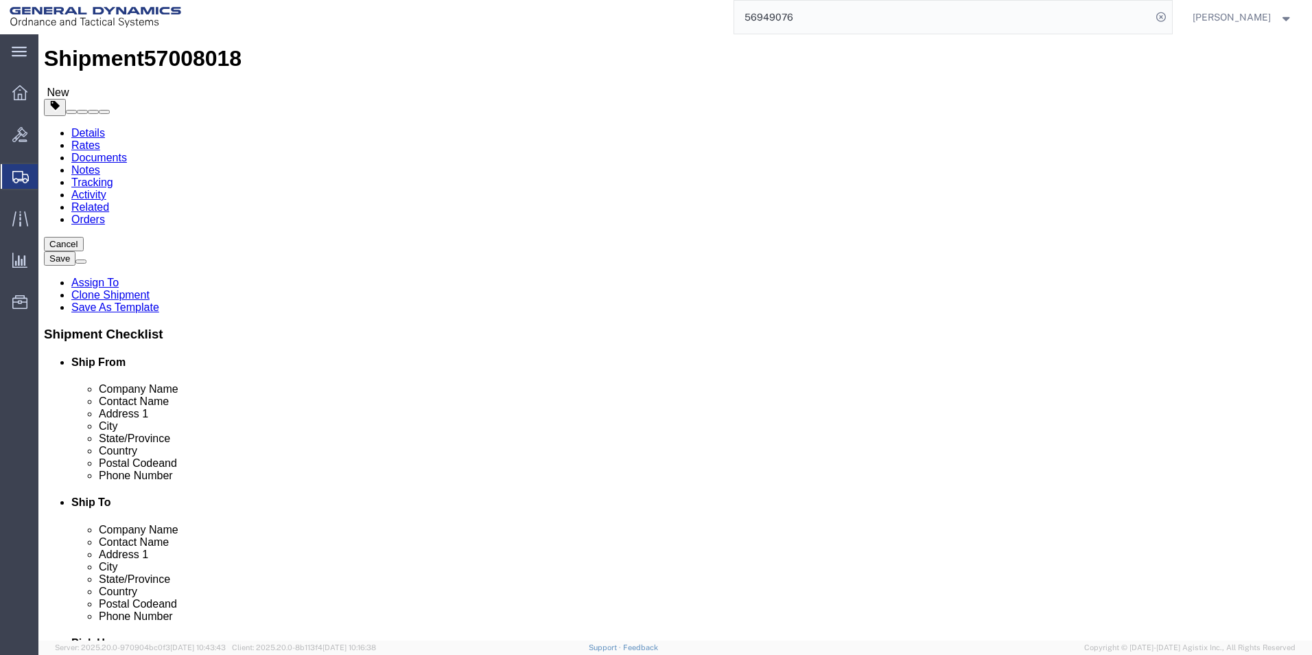
scroll to position [96, 0]
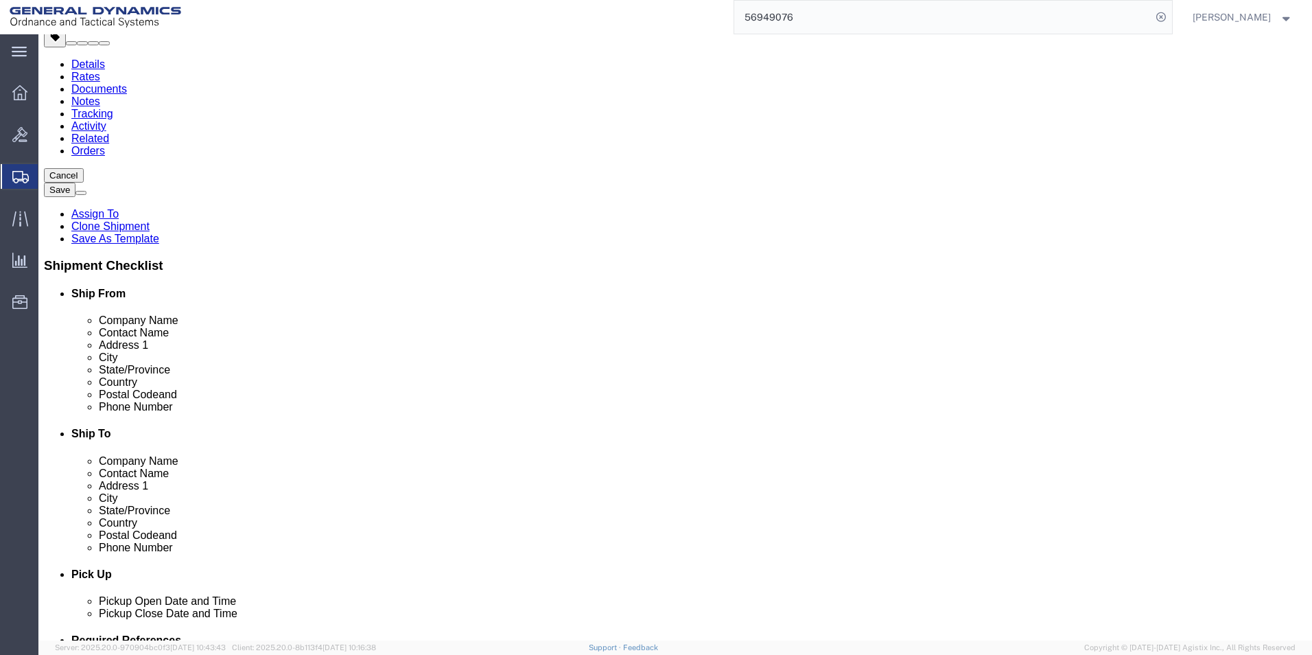
click button "Rate Shipment"
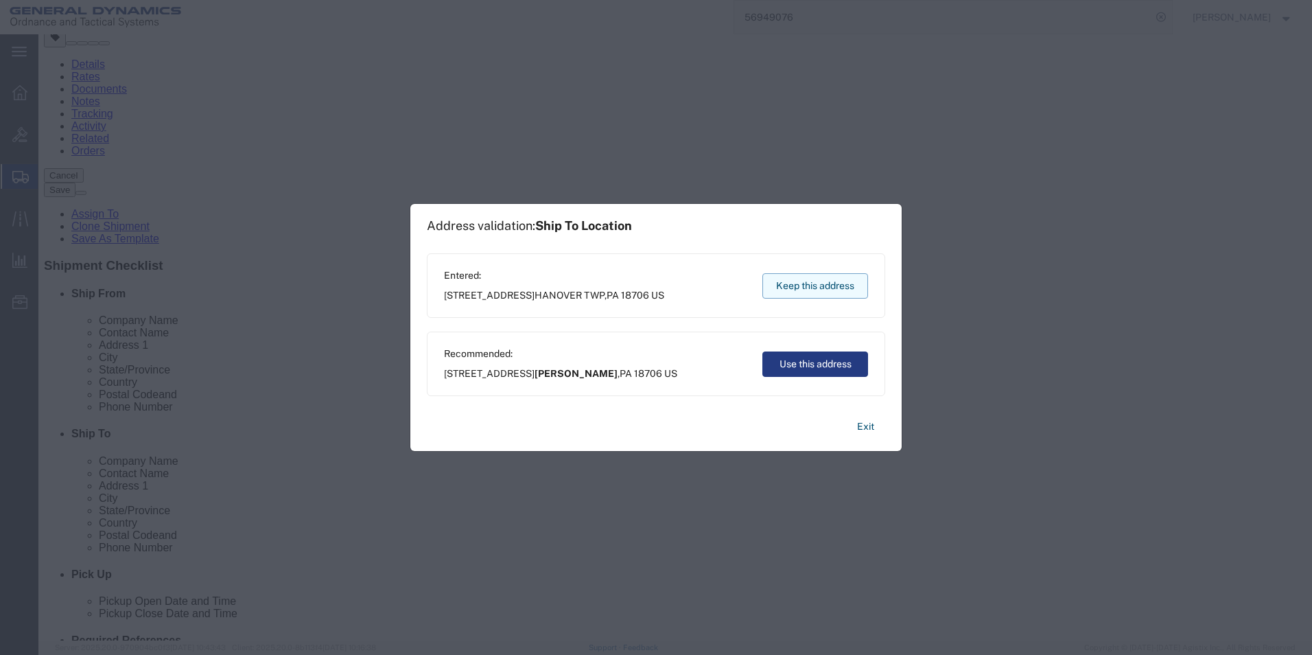
click at [813, 290] on button "Keep this address" at bounding box center [815, 285] width 106 height 25
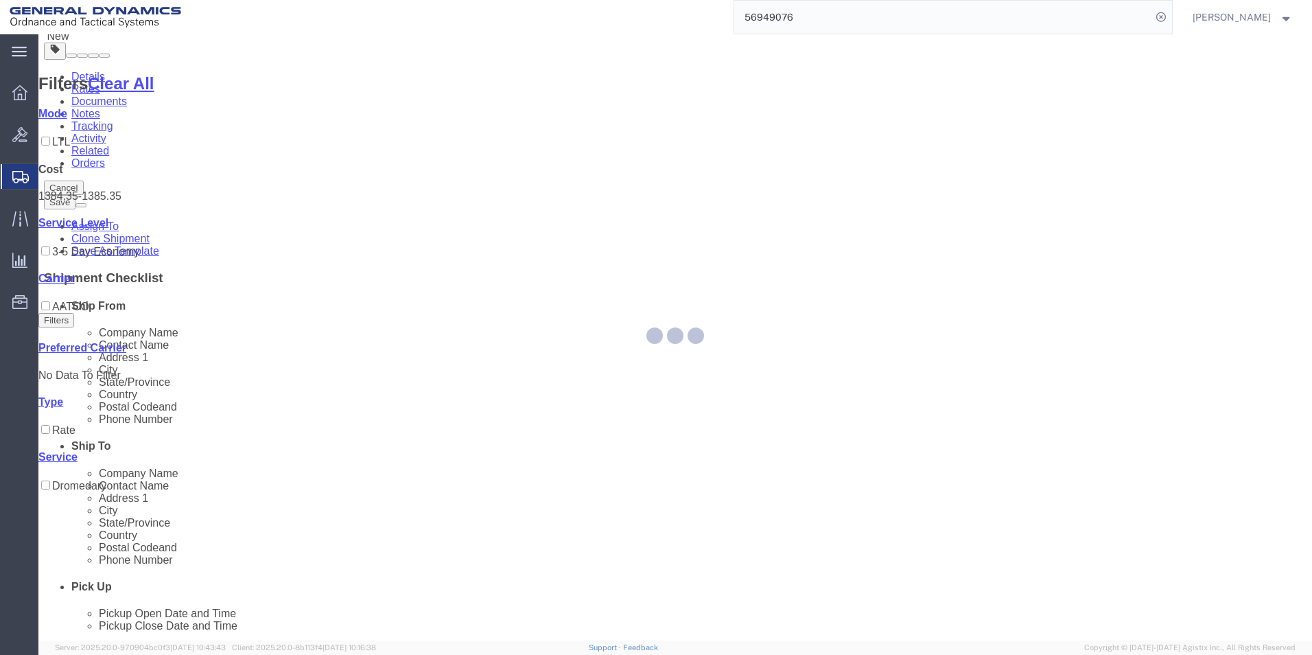
scroll to position [0, 0]
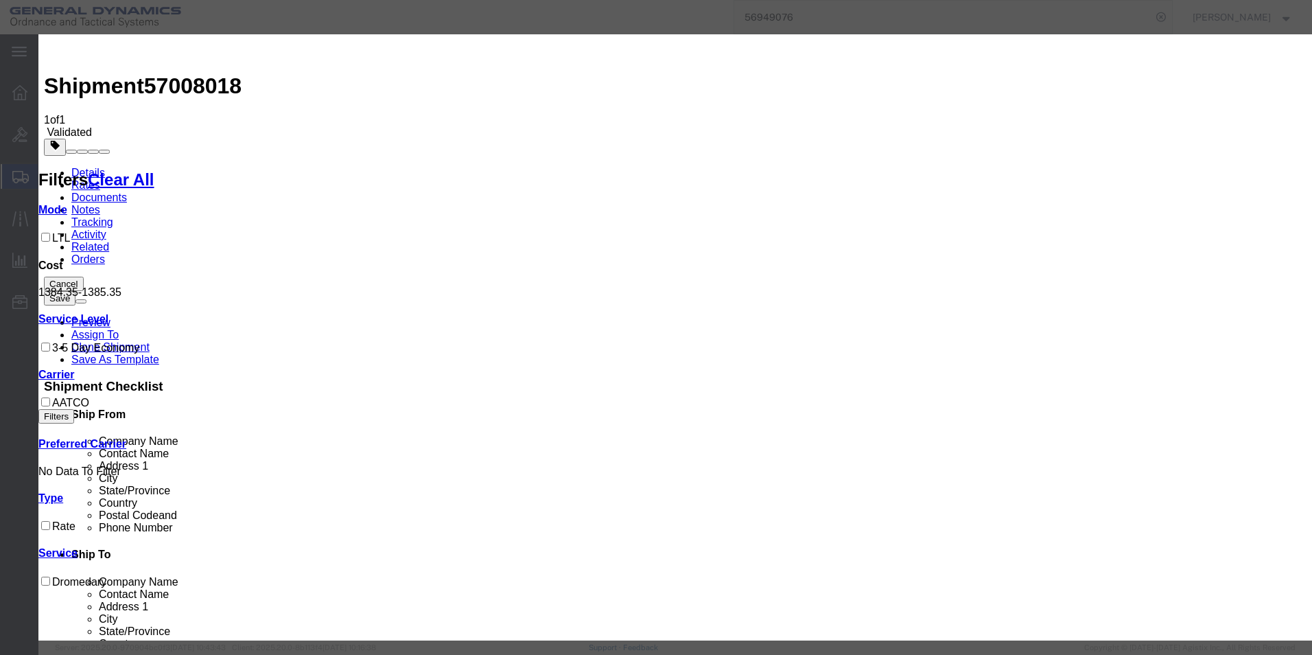
select select "16394"
select select "32203"
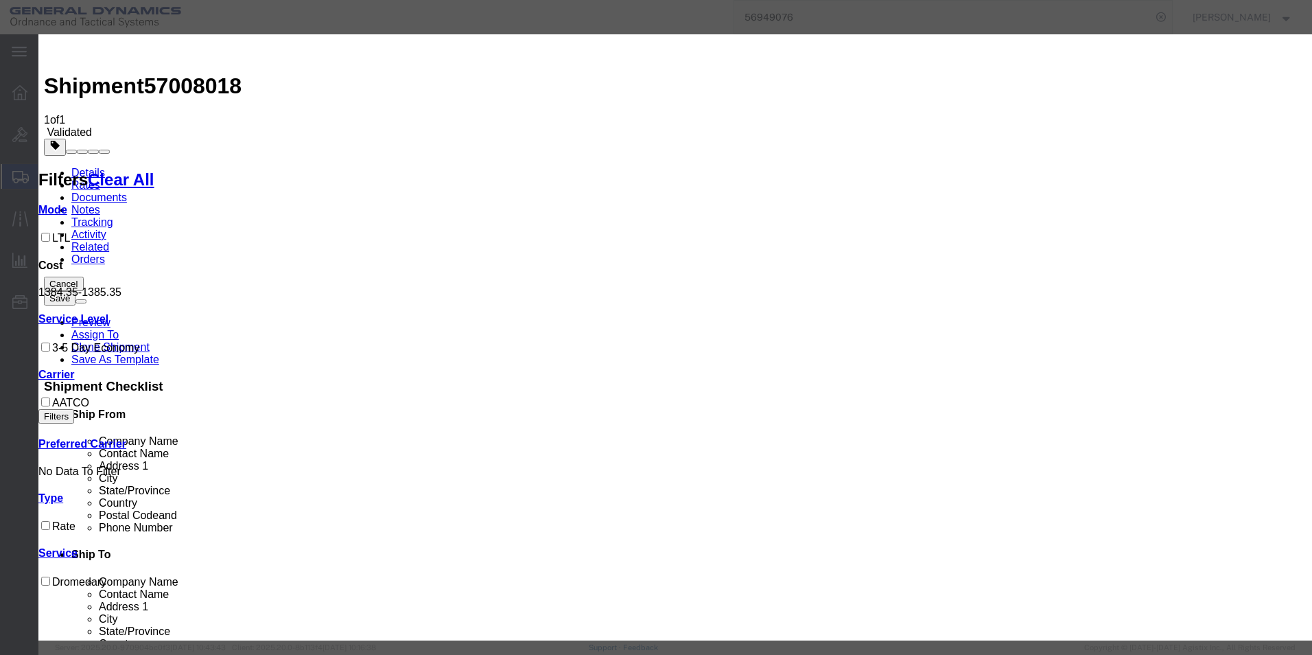
drag, startPoint x: 895, startPoint y: 171, endPoint x: 886, endPoint y: 229, distance: 58.3
type input "57008018"
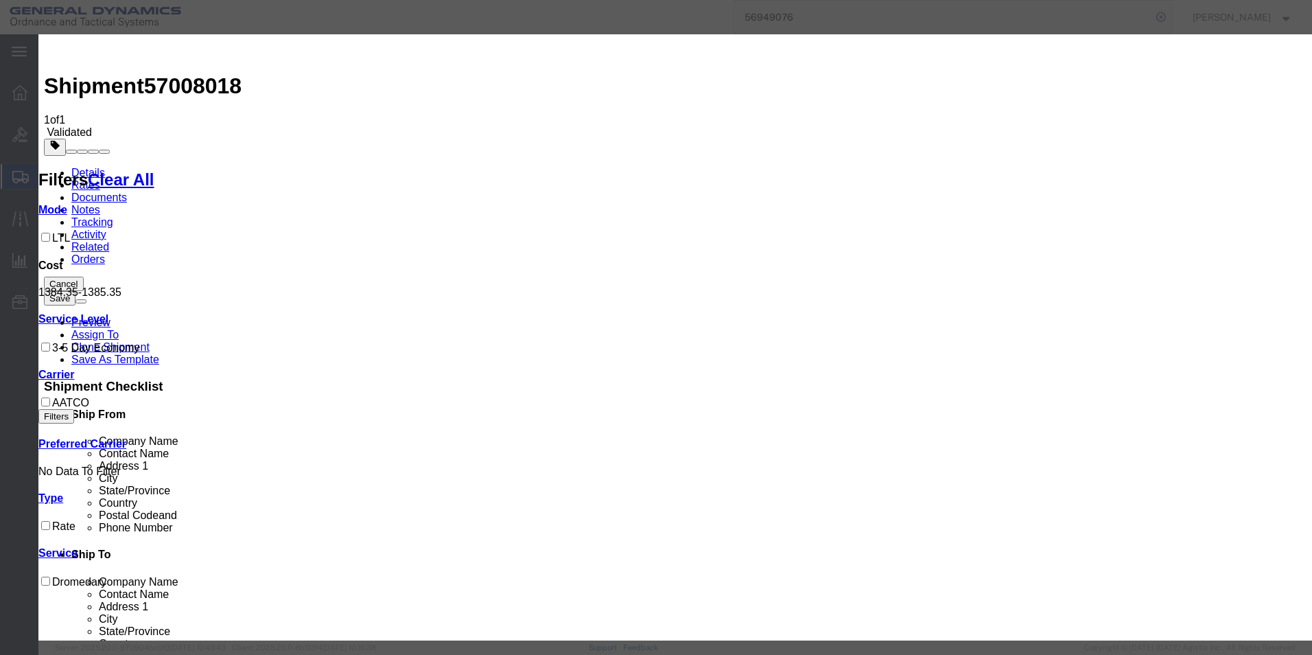
type input "[PERSON_NAME]"
type input "2722280724"
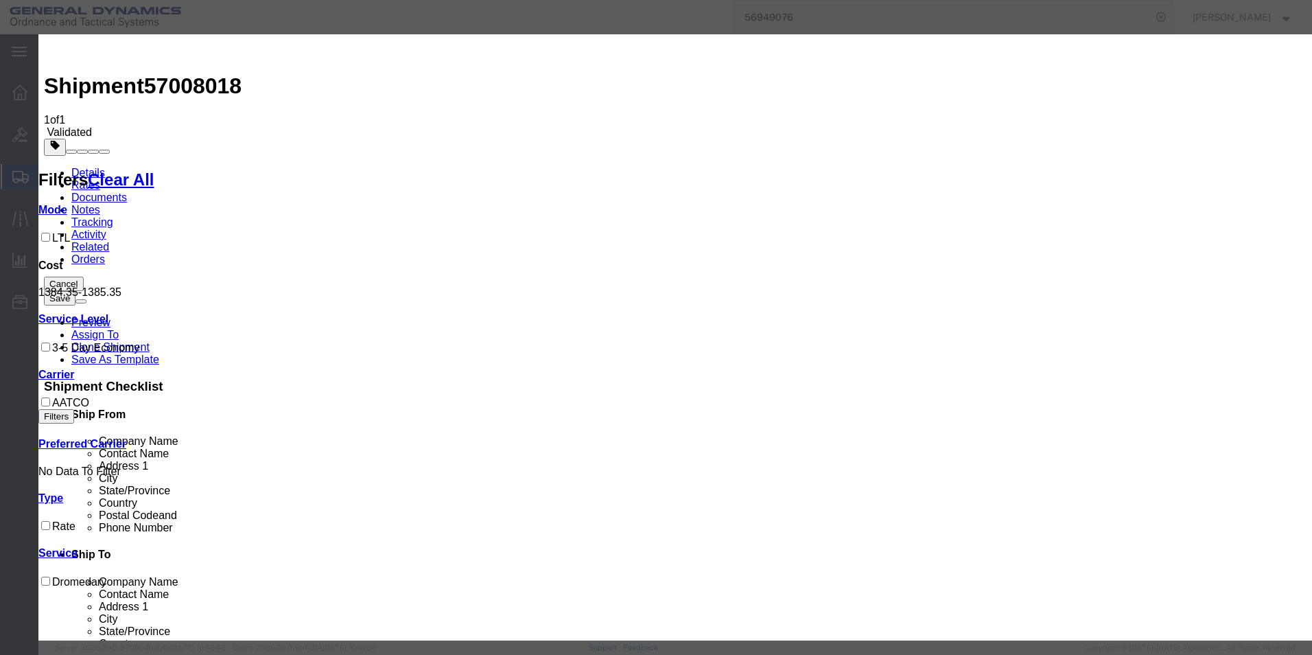
select select "1200"
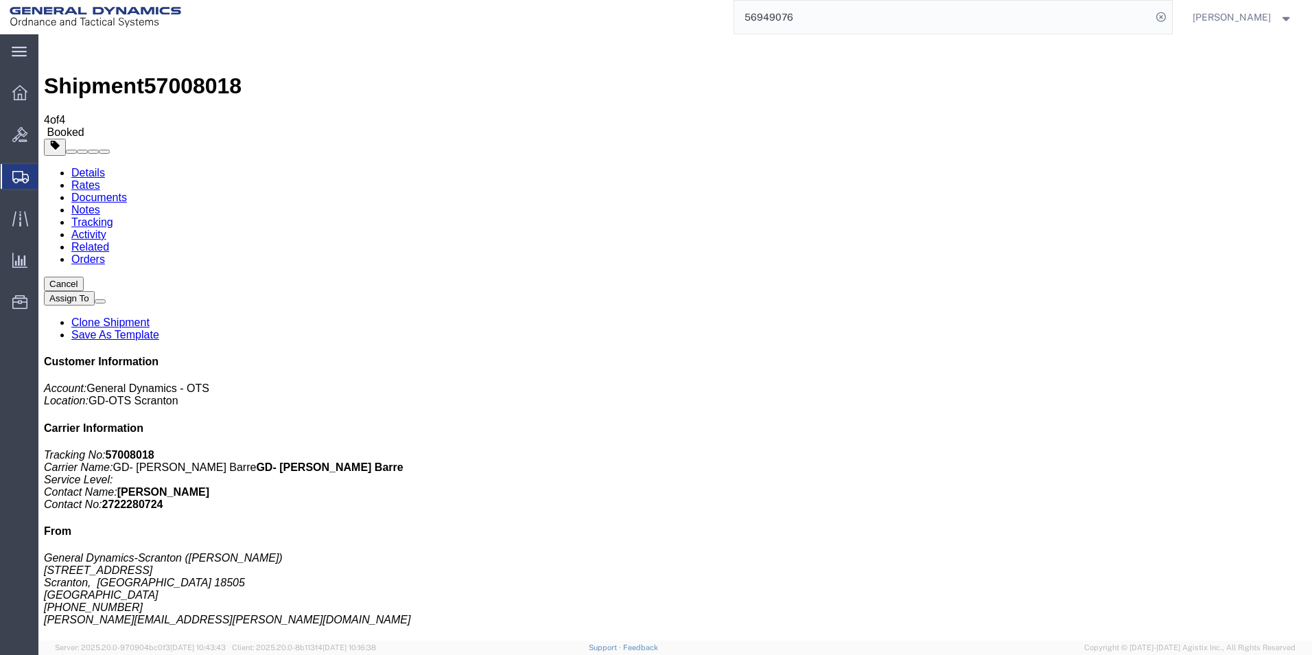
drag, startPoint x: 637, startPoint y: 386, endPoint x: 83, endPoint y: 230, distance: 576.1
click at [0, 0] on span "Create Shipment" at bounding box center [0, 0] width 0 height 0
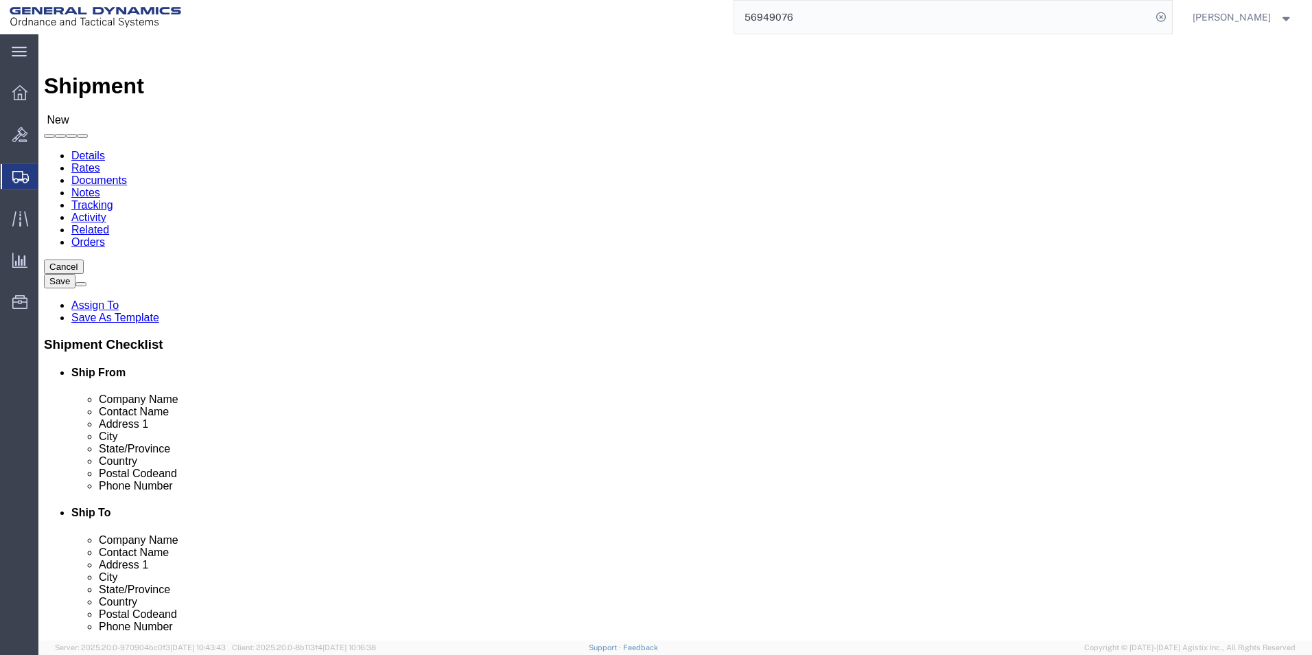
click input "text"
type input "[PERSON_NAME]"
click p "- General Dynamics-Scranton - ([PERSON_NAME]) [STREET_ADDRESS][PERSON_NAME]"
select select "PA"
click input "[PERSON_NAME]"
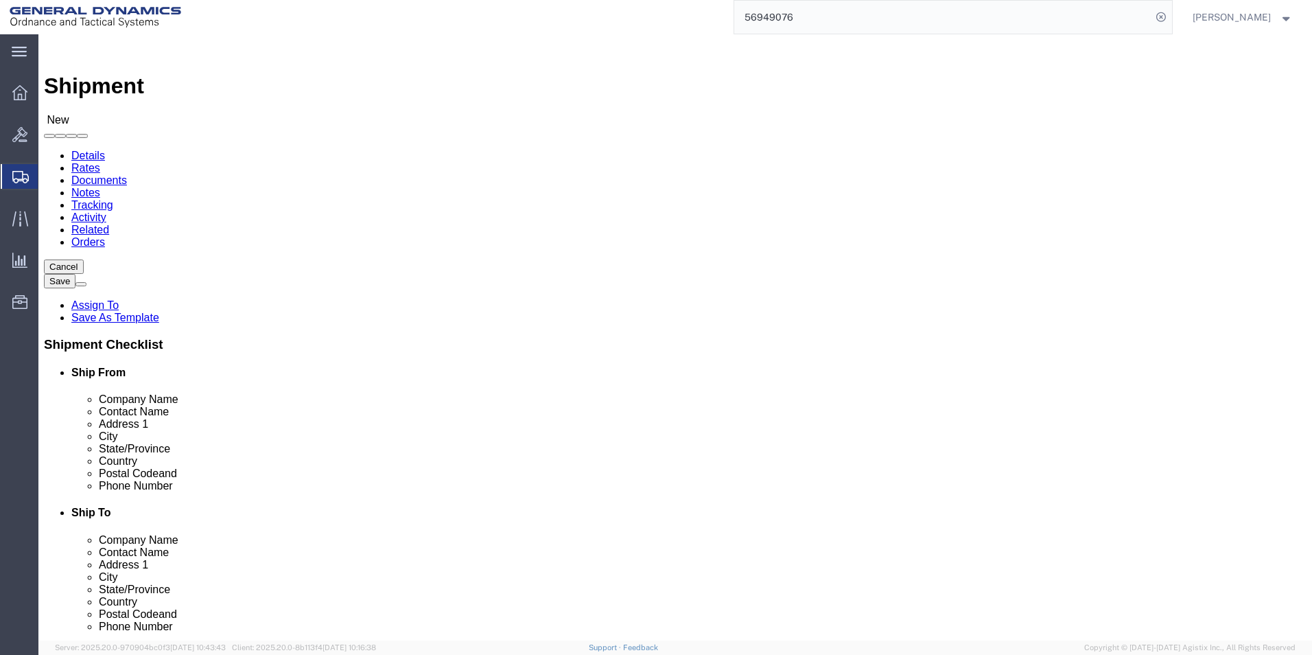
type input "[PERSON_NAME] /[PERSON_NAME]"
click input "text"
type input "General Dynamics"
type input "[PERSON_NAME]"
type input "[STREET_ADDRESS]"
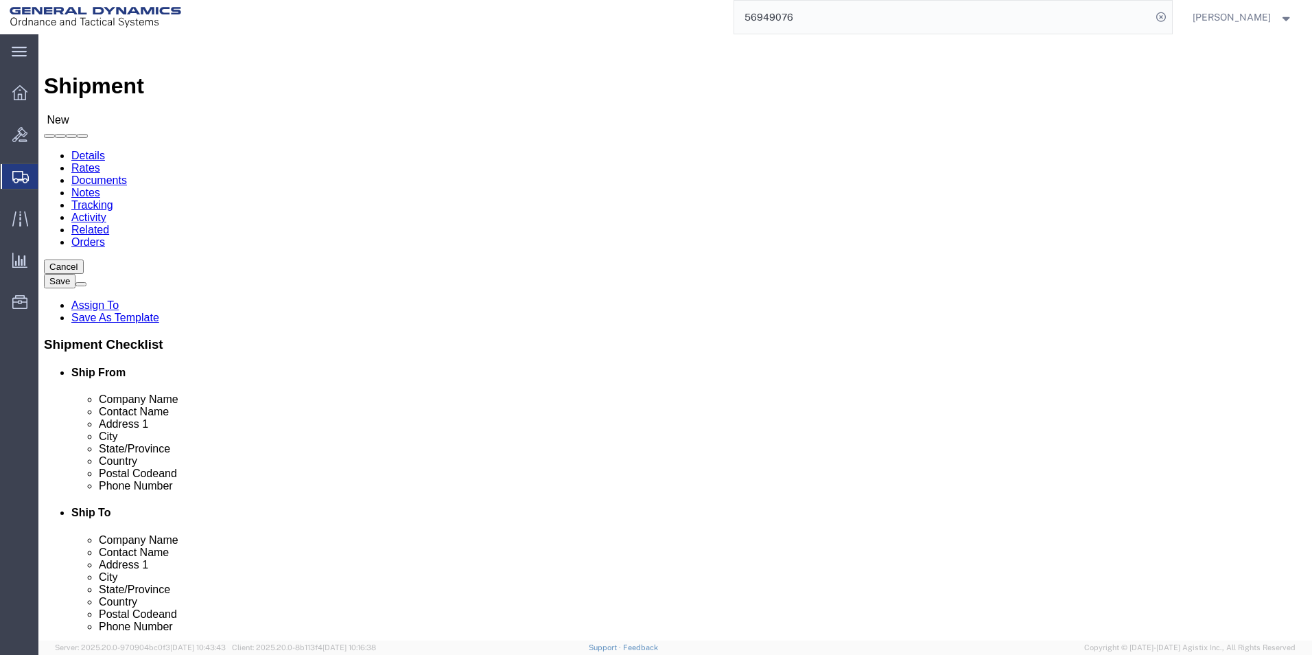
type input "saint Louis"
type input "m"
click input "Postal Code"
type input "63119"
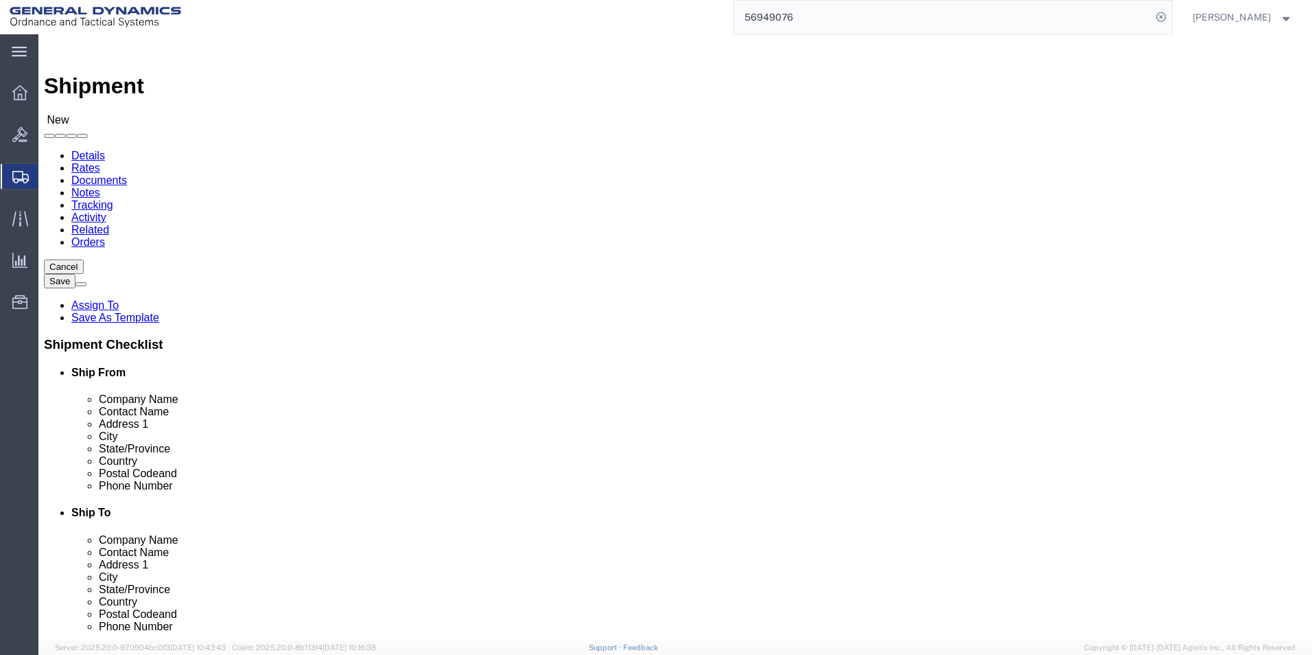
click input "text"
type input "[PHONE_NUMBER]"
click input "text"
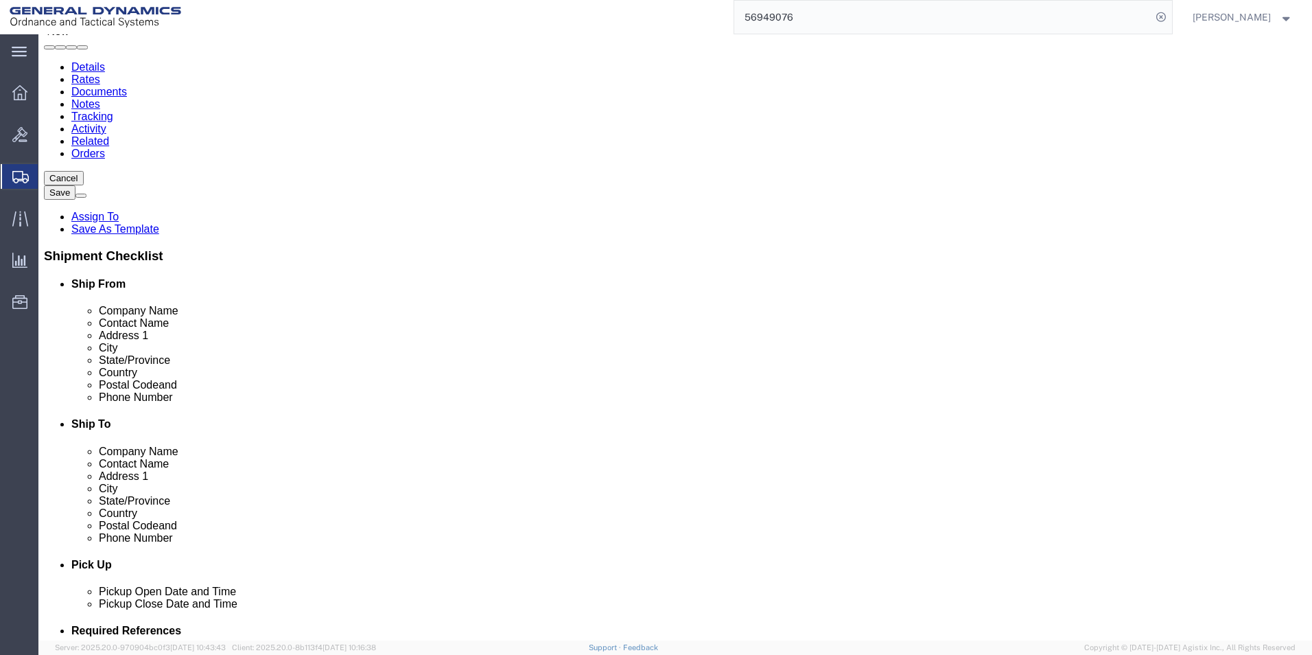
scroll to position [480, 0]
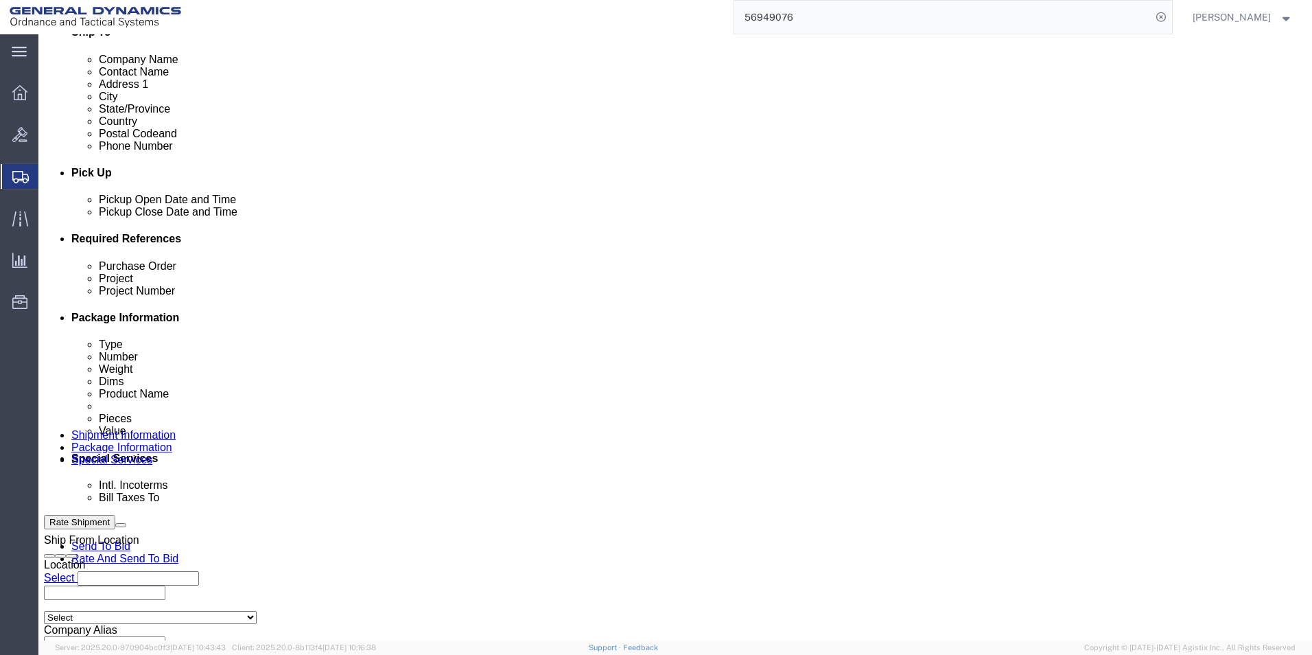
type input "[PERSON_NAME][EMAIL_ADDRESS][PERSON_NAME][DOMAIN_NAME]"
click input "text"
type input "n/a"
click input "text"
type input "n/a"
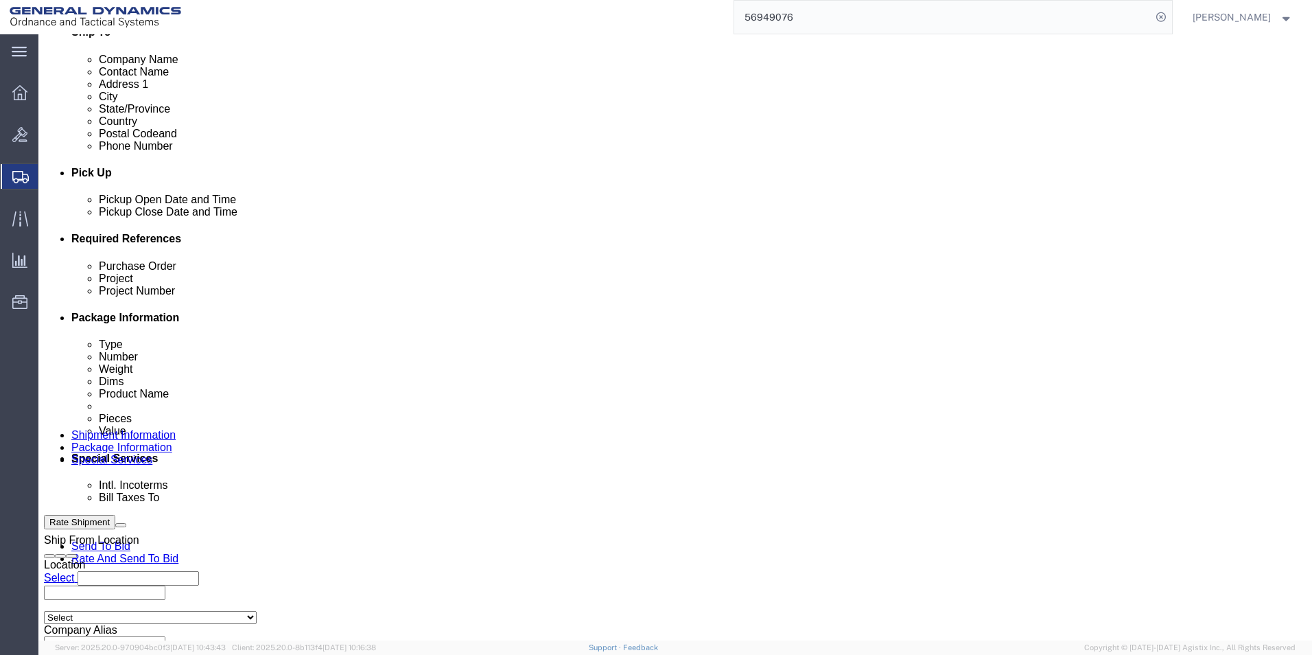
click input "text"
type input "n/a"
click link "Package Information"
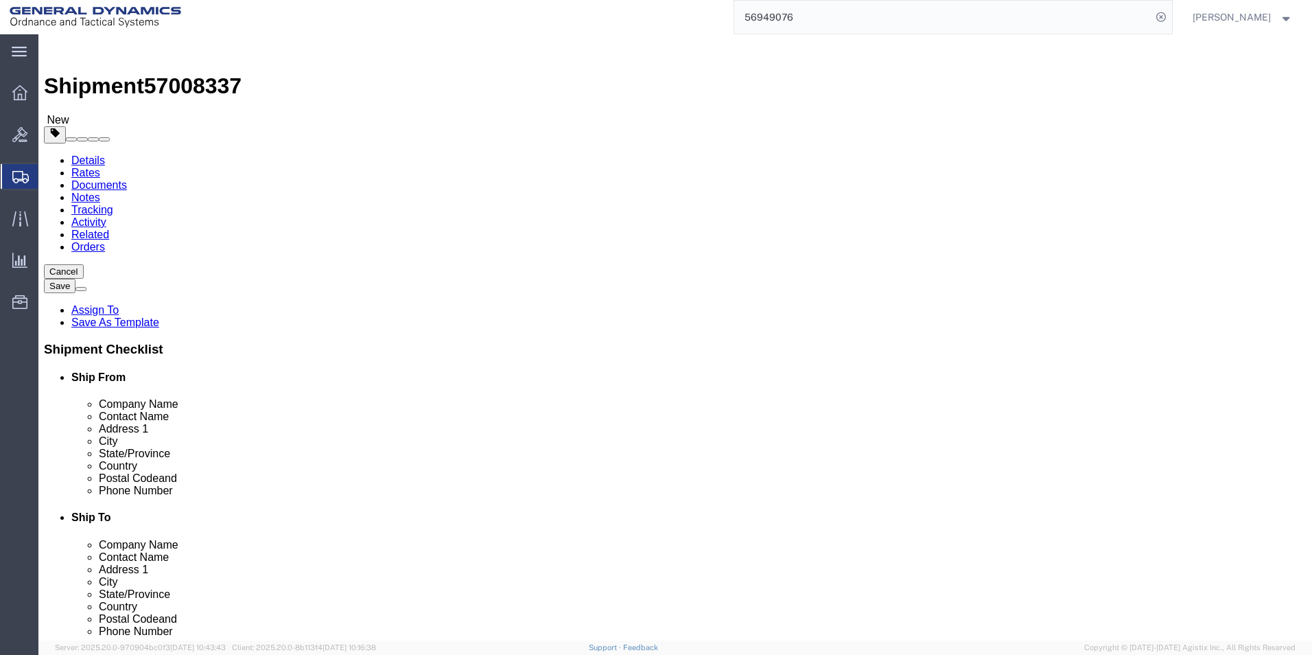
click select "Select Bale(s) Basket(s) Bolt(s) Bottle(s) Buckets Bulk Bundle(s) Can(s) Cardbo…"
select select "PAK"
click select "Select Bale(s) Basket(s) Bolt(s) Bottle(s) Buckets Bulk Bundle(s) Can(s) Cardbo…"
type input "10.25"
type input "12.75"
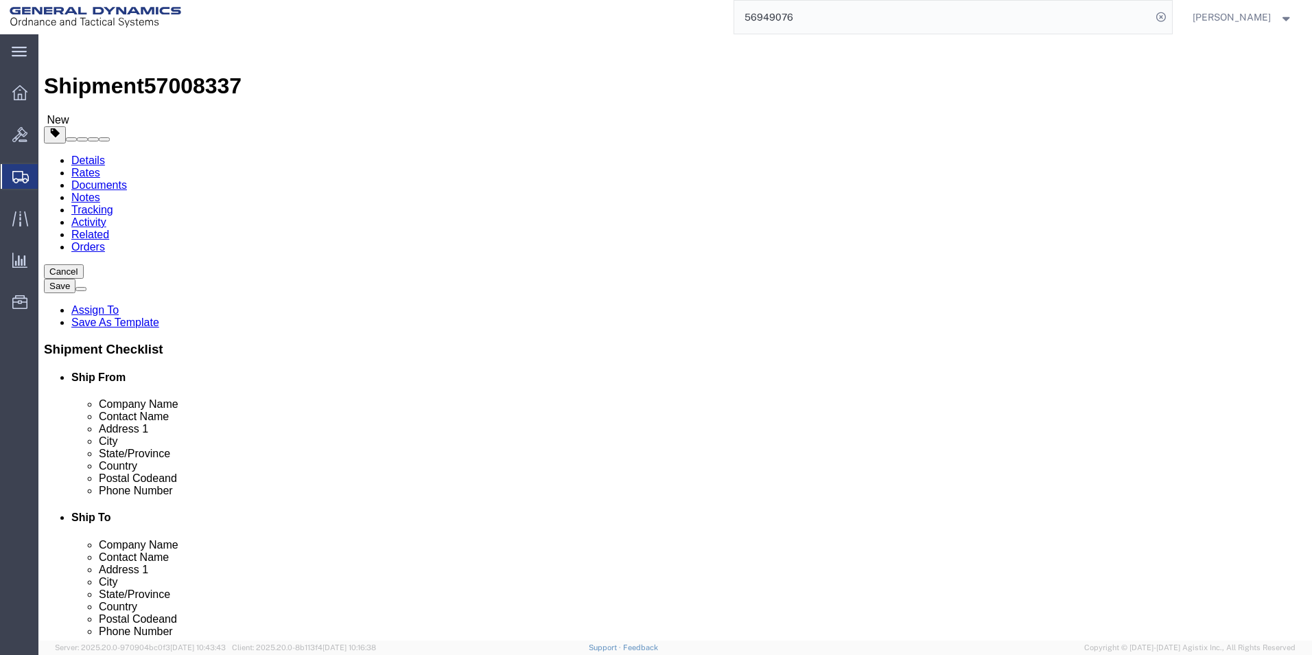
type input "1.00"
drag, startPoint x: 213, startPoint y: 312, endPoint x: 175, endPoint y: 312, distance: 38.4
click div "0.00 Select kgs lbs"
type input "2"
click link "Add Content"
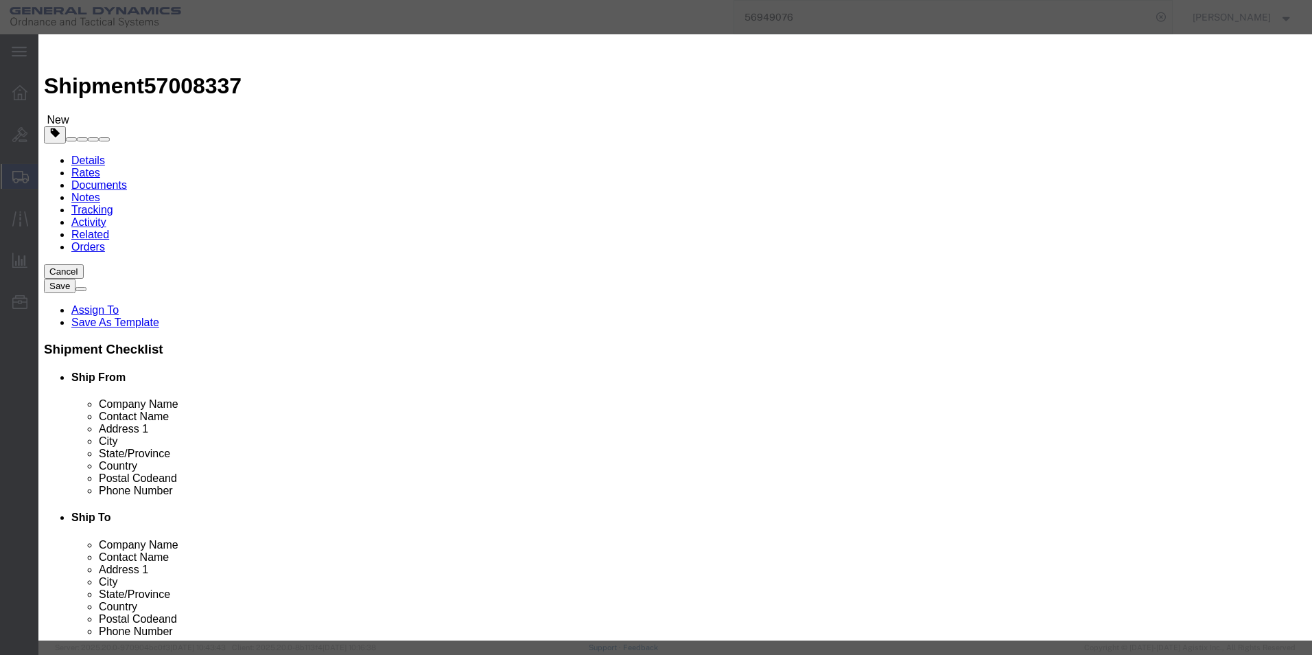
click input "text"
type input "business cards"
drag, startPoint x: 434, startPoint y: 132, endPoint x: 381, endPoint y: 132, distance: 52.8
click div "Pieces 0 Select Bag Barrels 100Board Feet Bottle Box Blister Pack Carats Can Ca…"
type input "1"
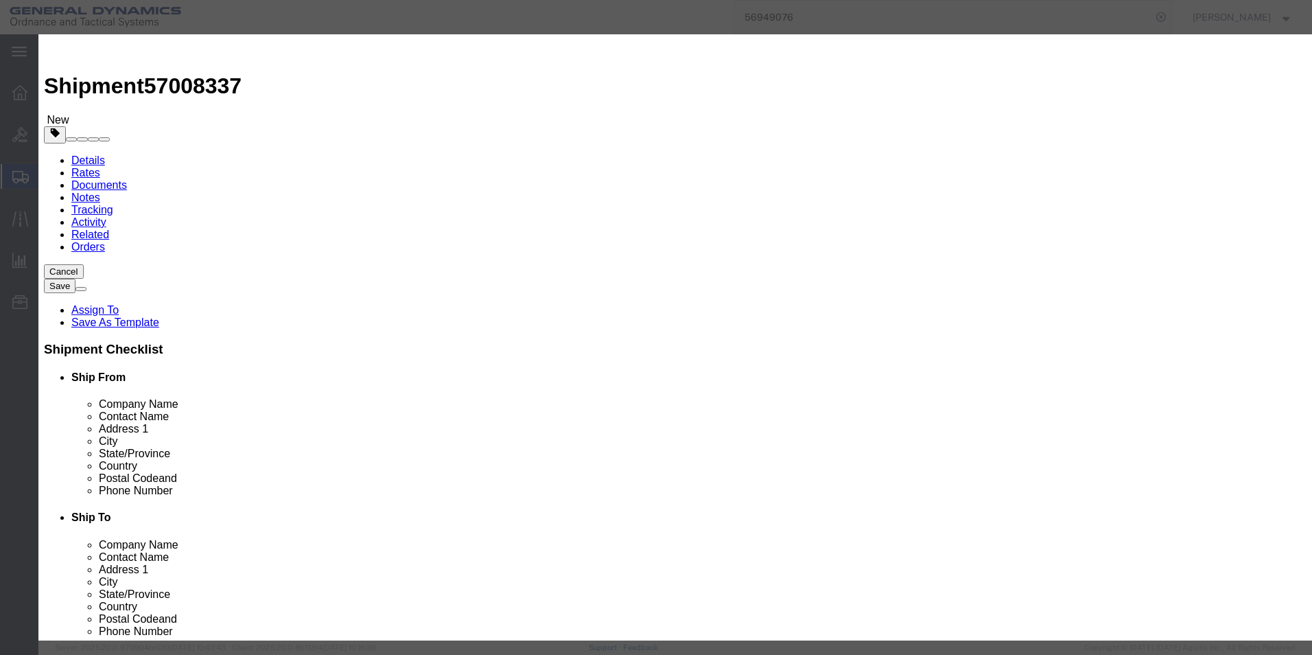
click input "text"
type input "500"
click div "Save & Add Another Save & Close Close"
click select "Select Bag Barrels 100Board Feet Bottle Box Blister Pack Carats Can Capsule Car…"
select select "BOX"
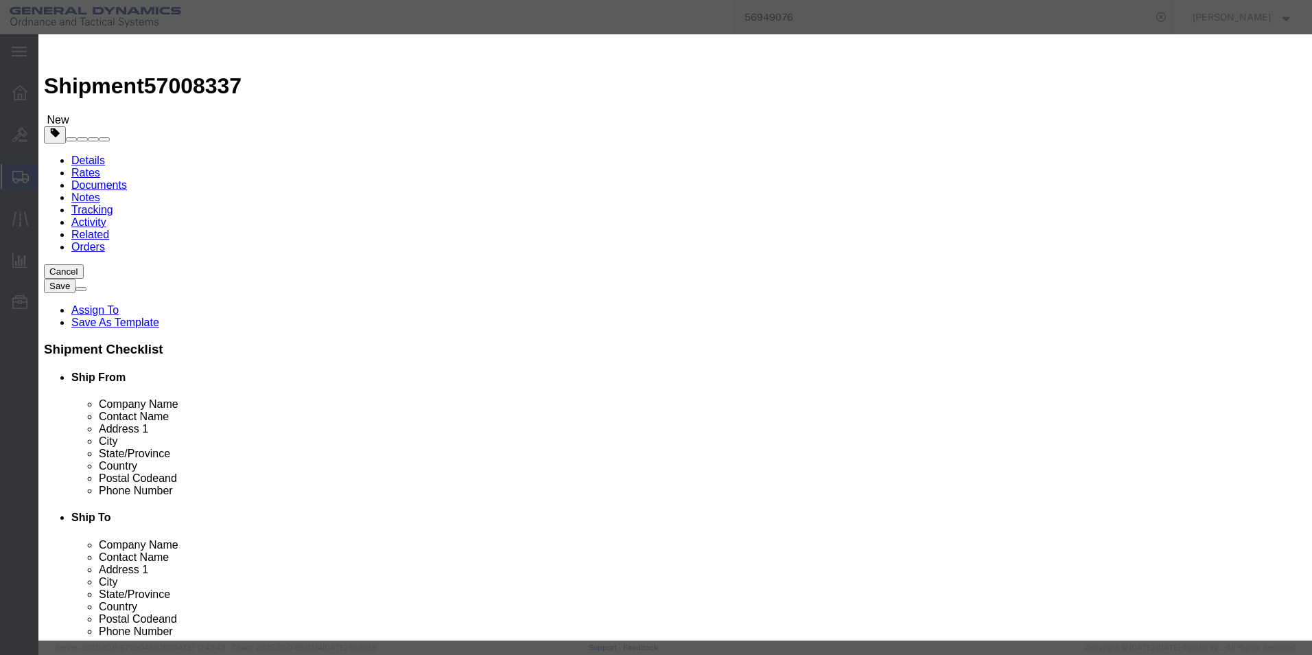
click select "Select Bag Barrels 100Board Feet Bottle Box Blister Pack Carats Can Capsule Car…"
click button "Save & Close"
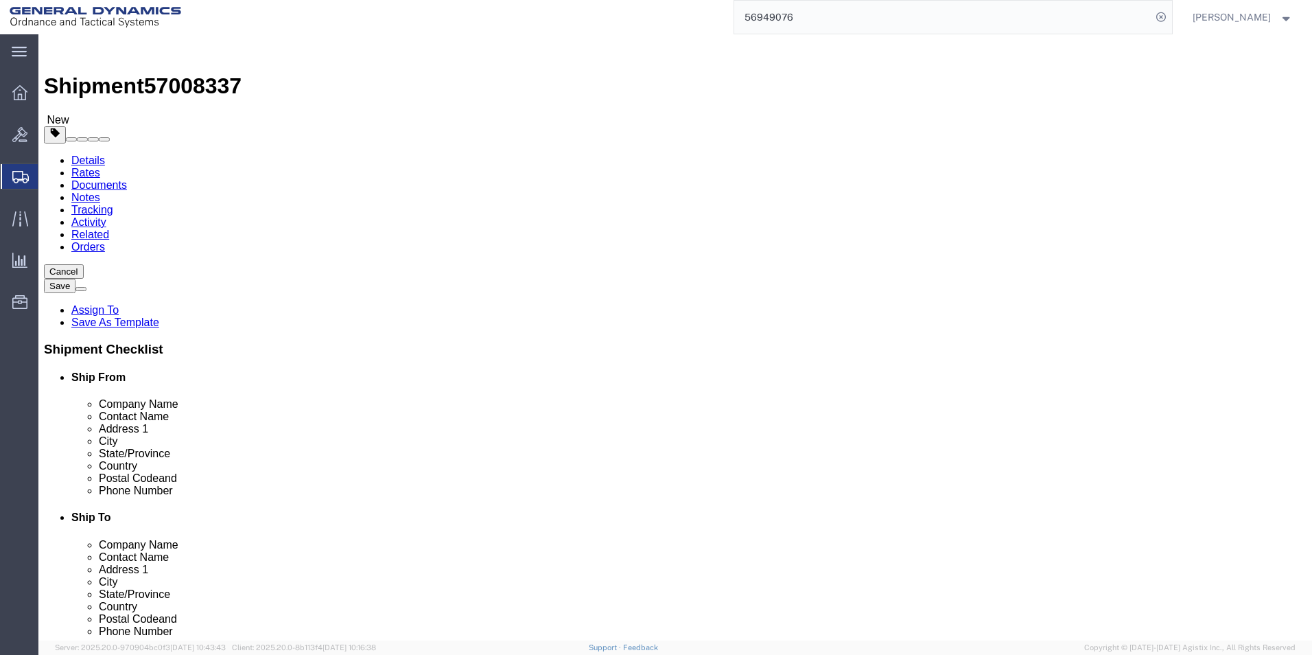
click button "Continue"
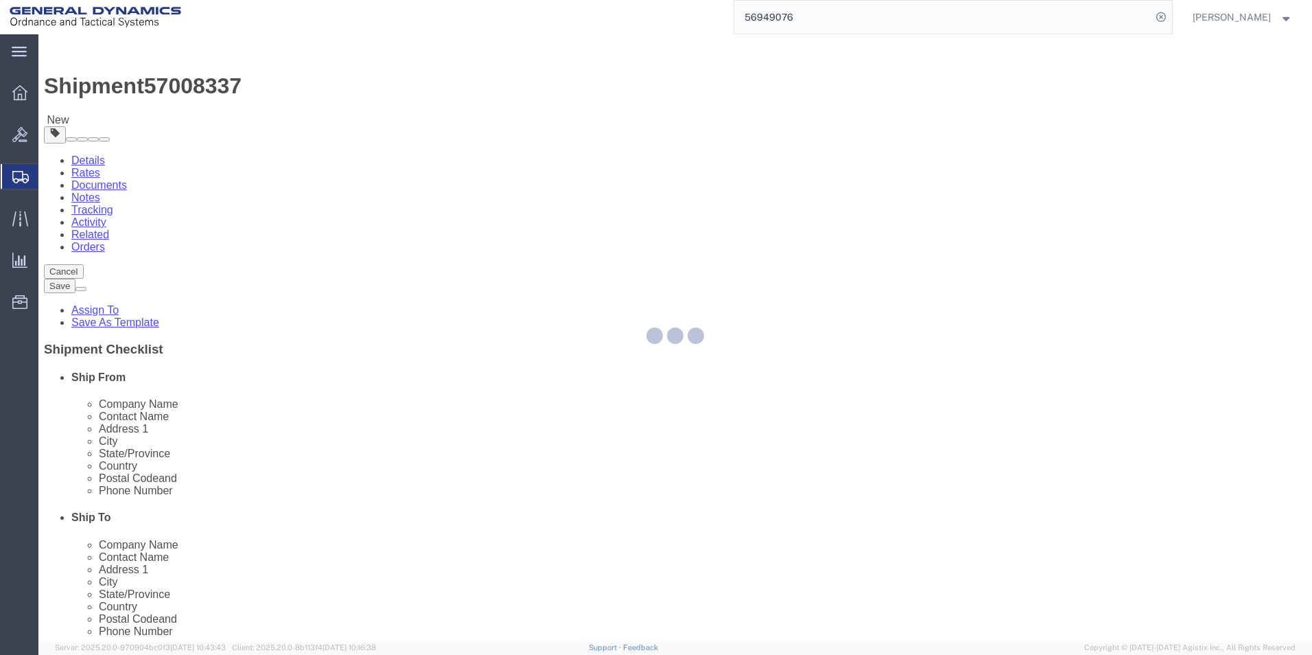
select select
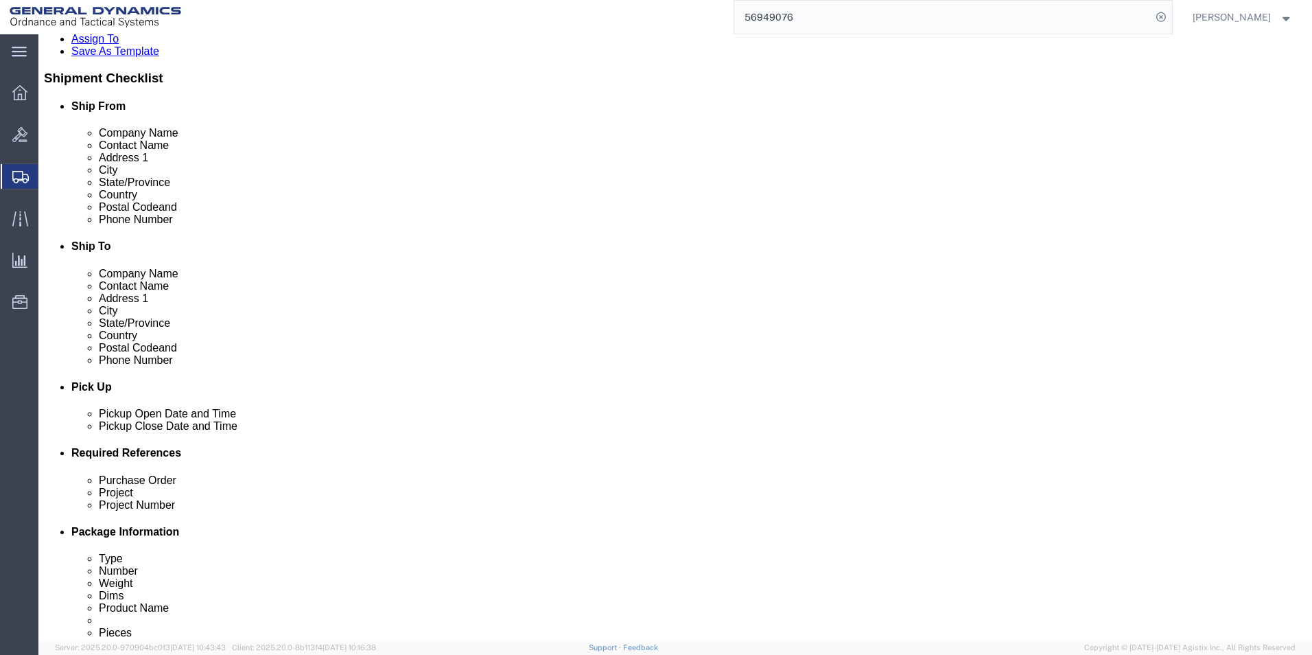
scroll to position [274, 0]
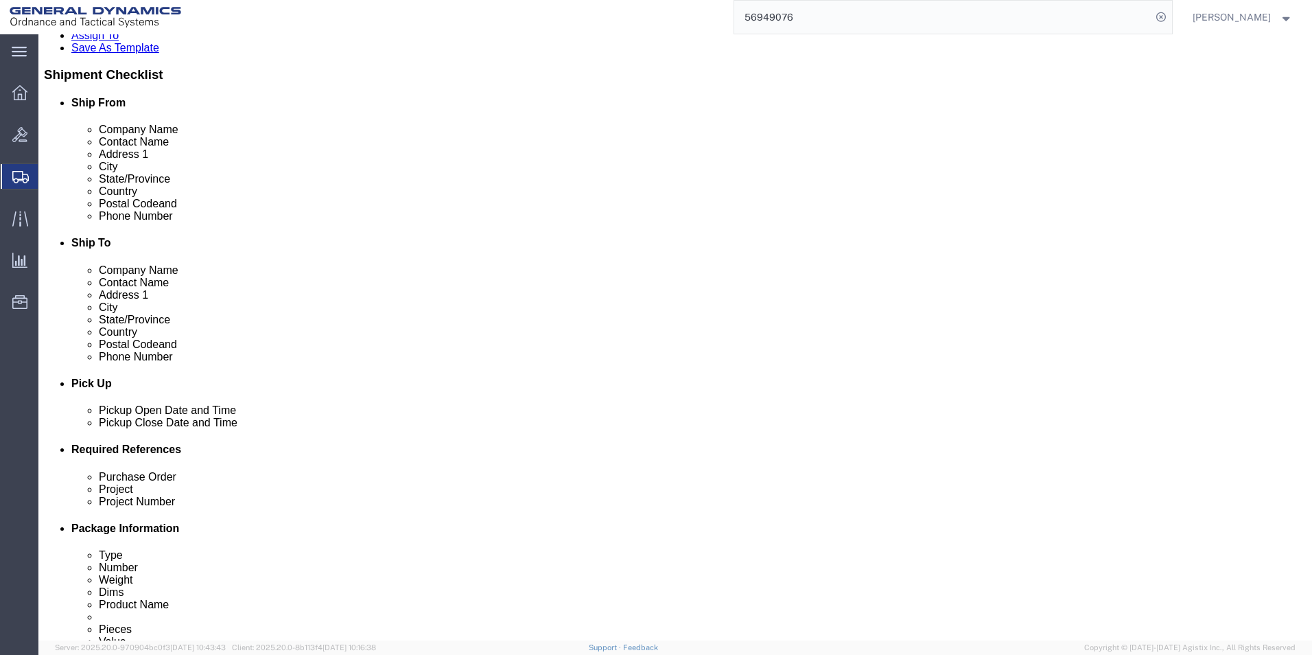
click select "Select Recipient Account Sender/Shipper Third Party Account"
select select "SHIP"
click select "Select Recipient Account Sender/Shipper Third Party Account"
click button "Rate Shipment"
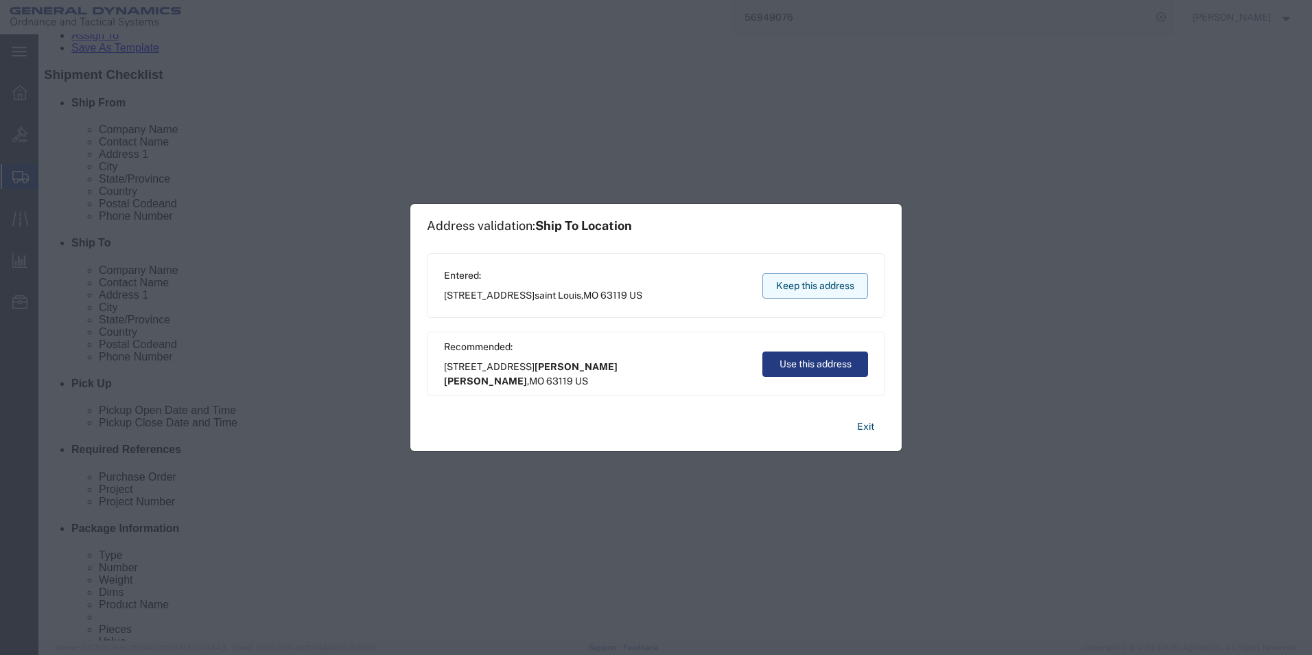
click at [817, 295] on button "Keep this address" at bounding box center [815, 285] width 106 height 25
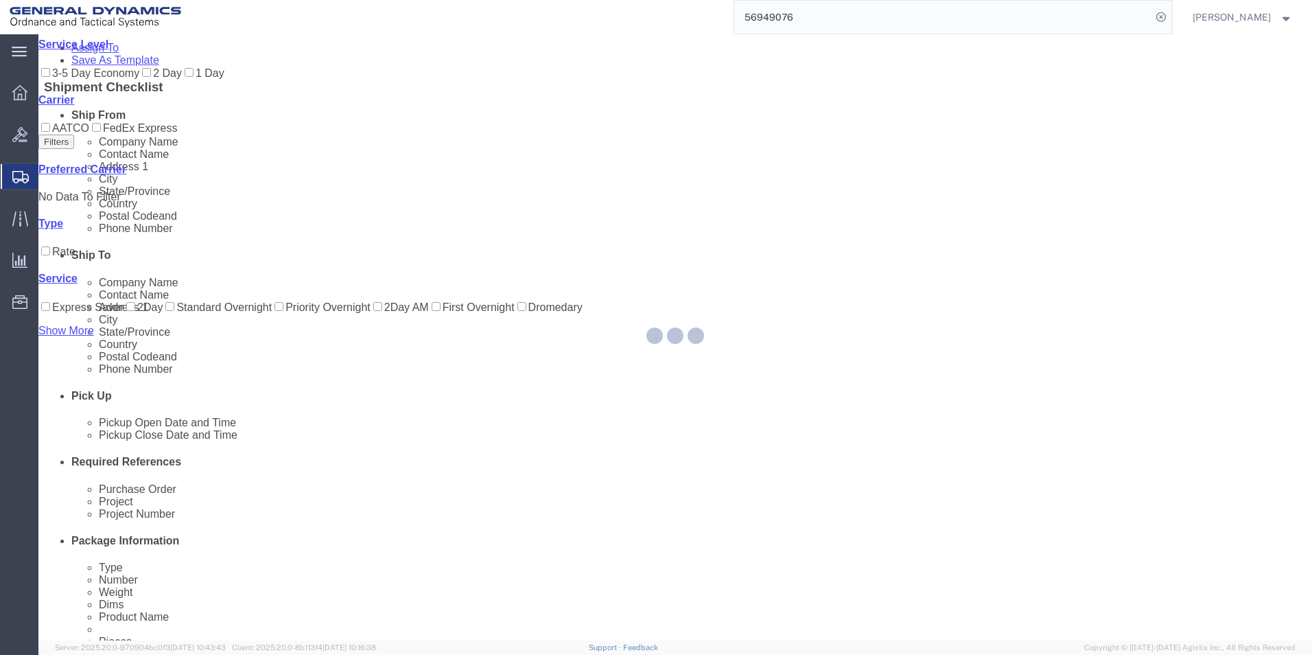
scroll to position [0, 0]
